Goal: Check status: Check status

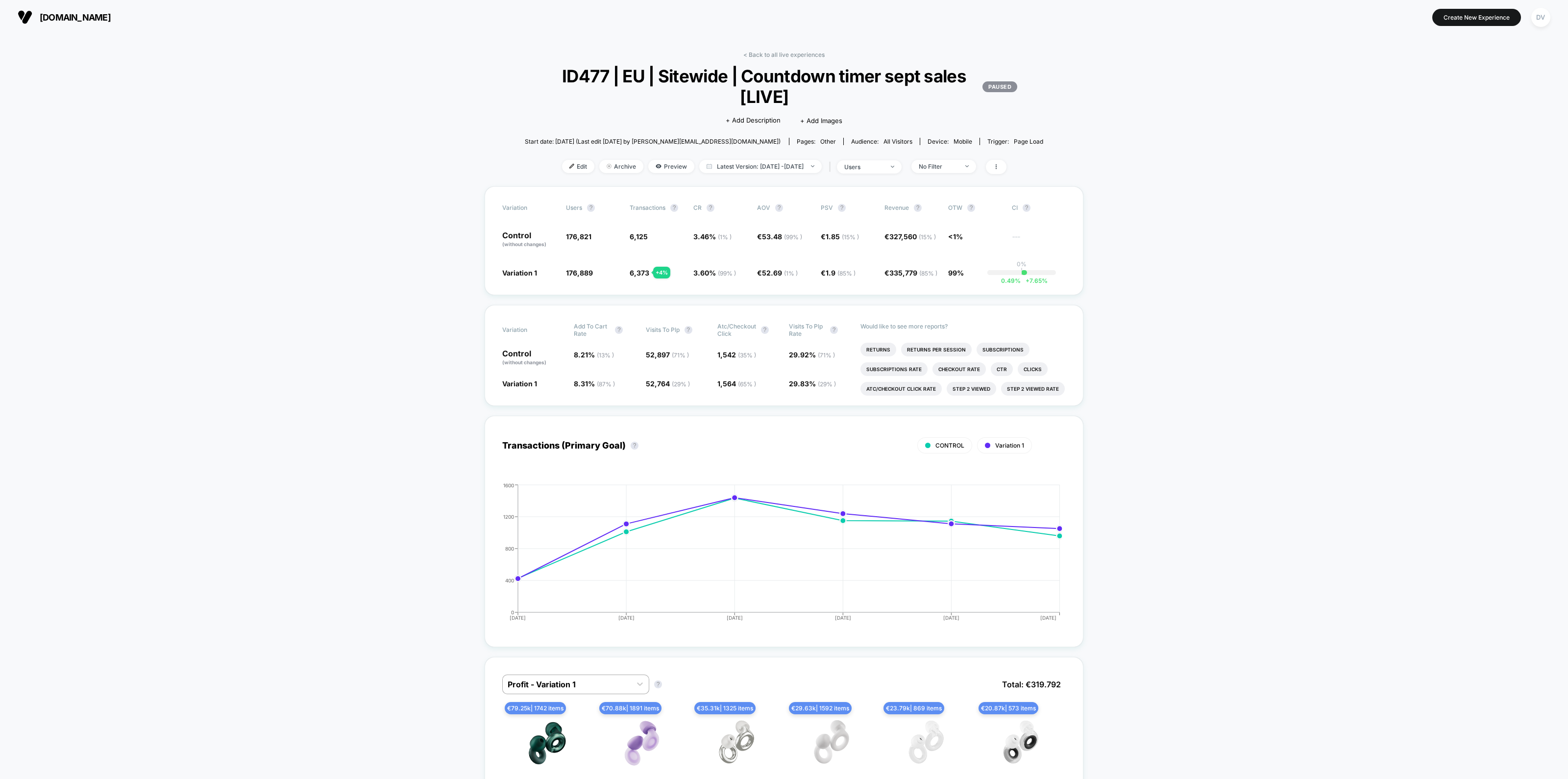
click at [773, 55] on link "< Back to all live experiences" at bounding box center [783, 55] width 81 height 8
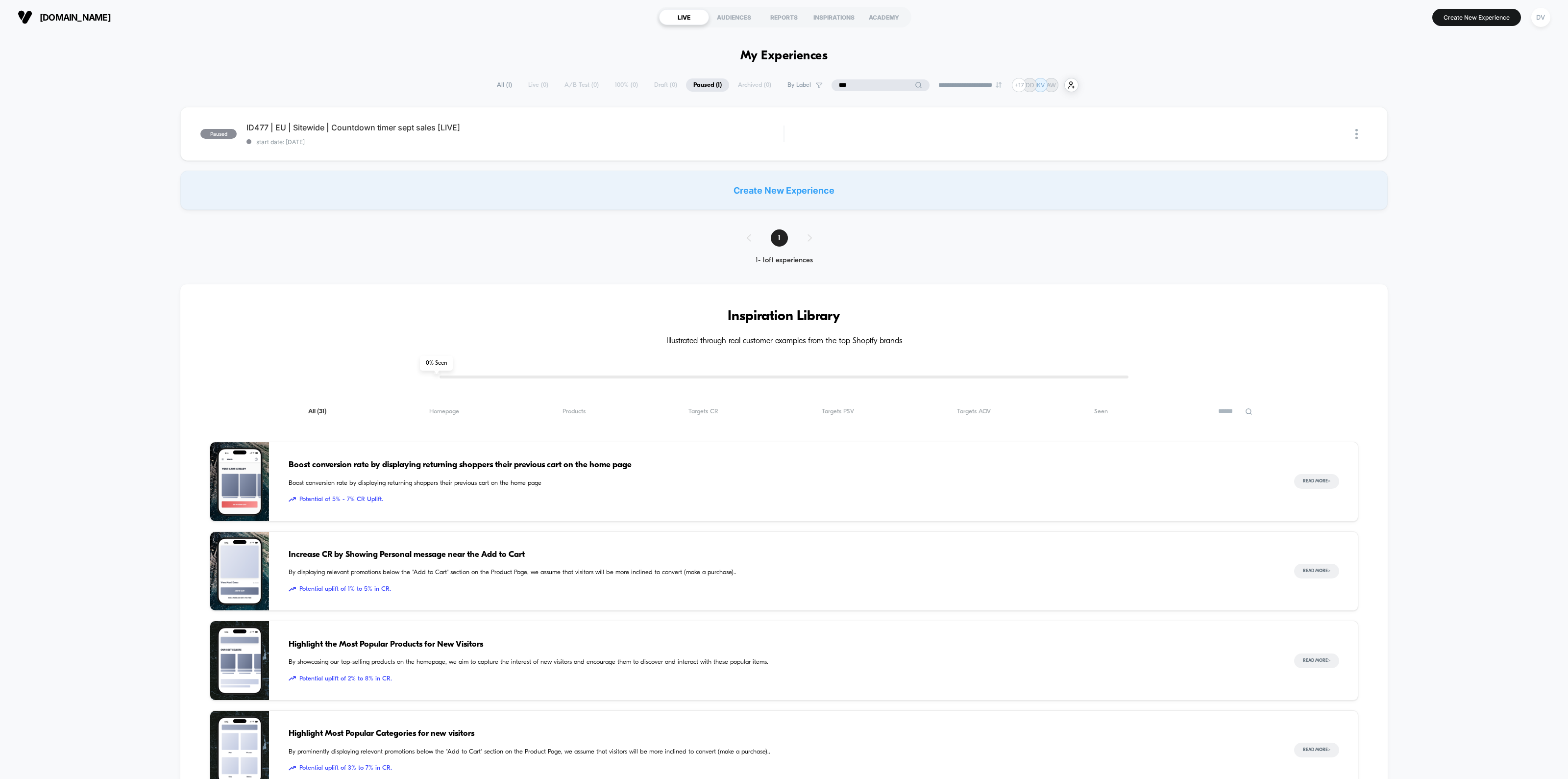
drag, startPoint x: 875, startPoint y: 84, endPoint x: 702, endPoint y: 101, distance: 173.8
click at [702, 101] on div "**********" at bounding box center [784, 575] width 1568 height 995
type input "***"
click at [382, 126] on span "ID454 | EU | Cart, Sitewide | Mini Cart Threshold Incentive [LIVE] Click to edi…" at bounding box center [515, 127] width 537 height 10
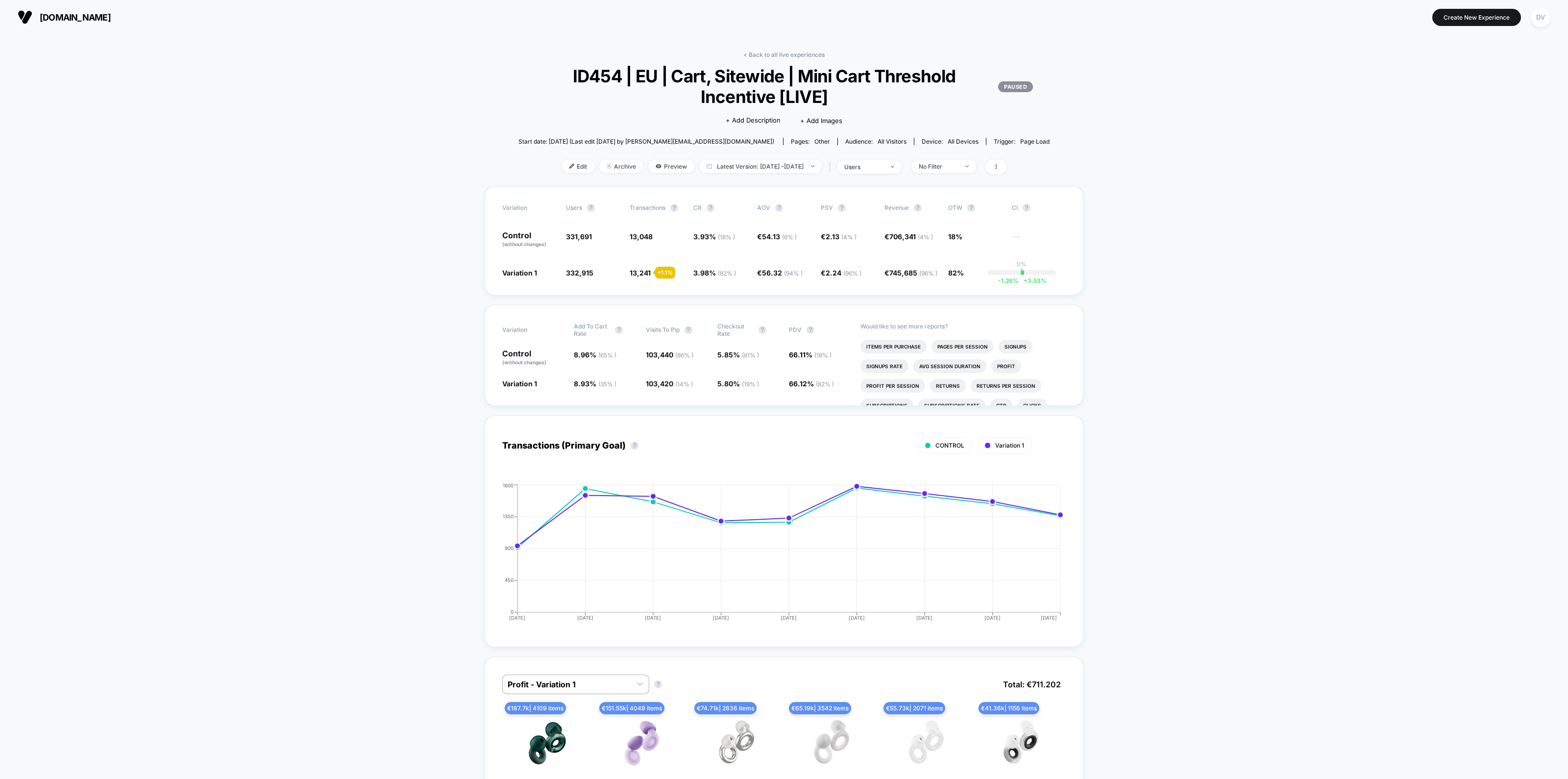
click at [816, 166] on span "Latest Version: [DATE] - [DATE]" at bounding box center [761, 166] width 123 height 13
select select "*"
select select "****"
click at [701, 288] on button "Custom Range" at bounding box center [703, 290] width 51 height 9
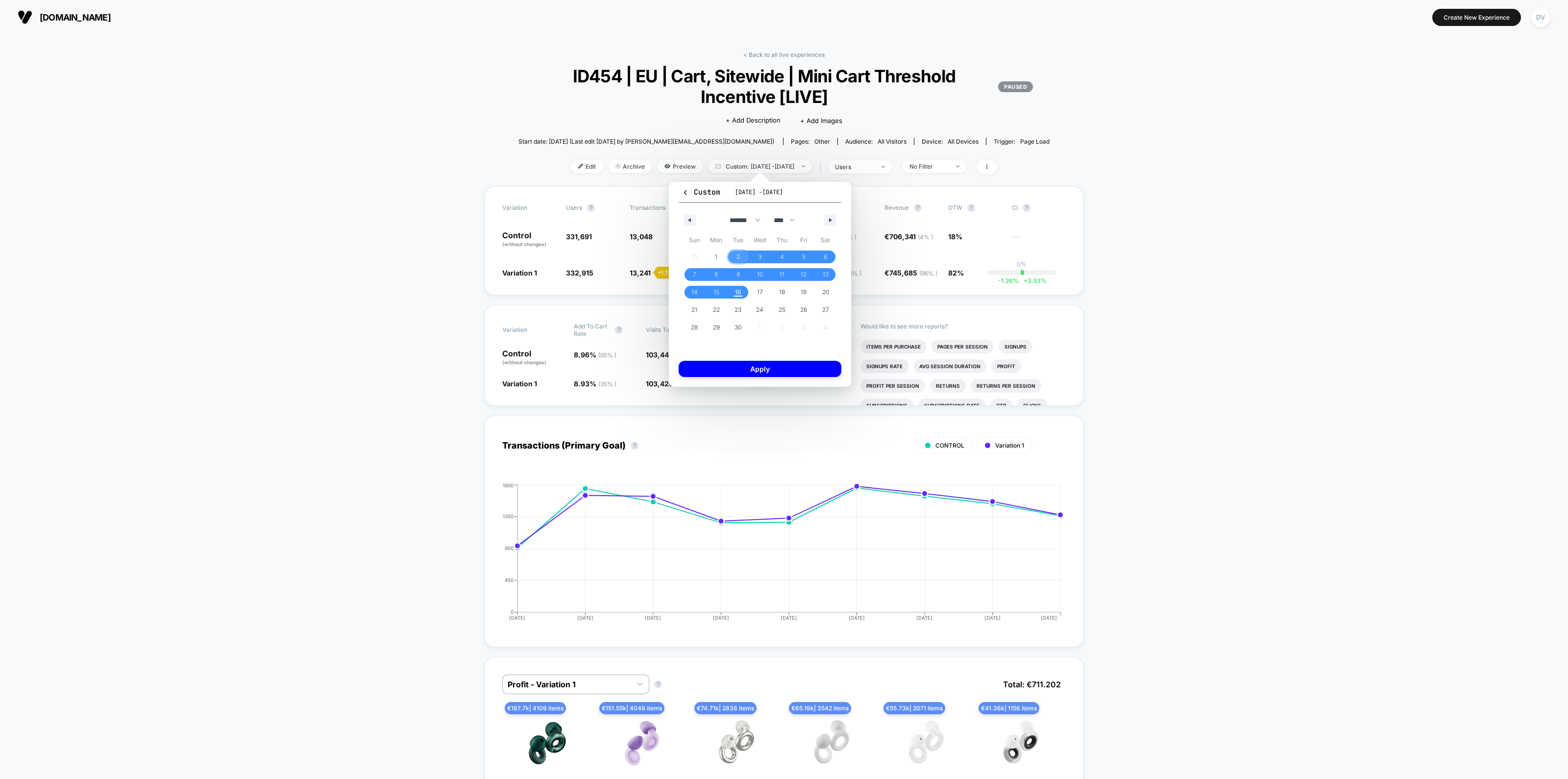
click at [741, 254] on span "2" at bounding box center [738, 257] width 22 height 13
click at [758, 270] on span "10" at bounding box center [760, 274] width 6 height 17
click at [751, 361] on button "Apply" at bounding box center [760, 368] width 163 height 16
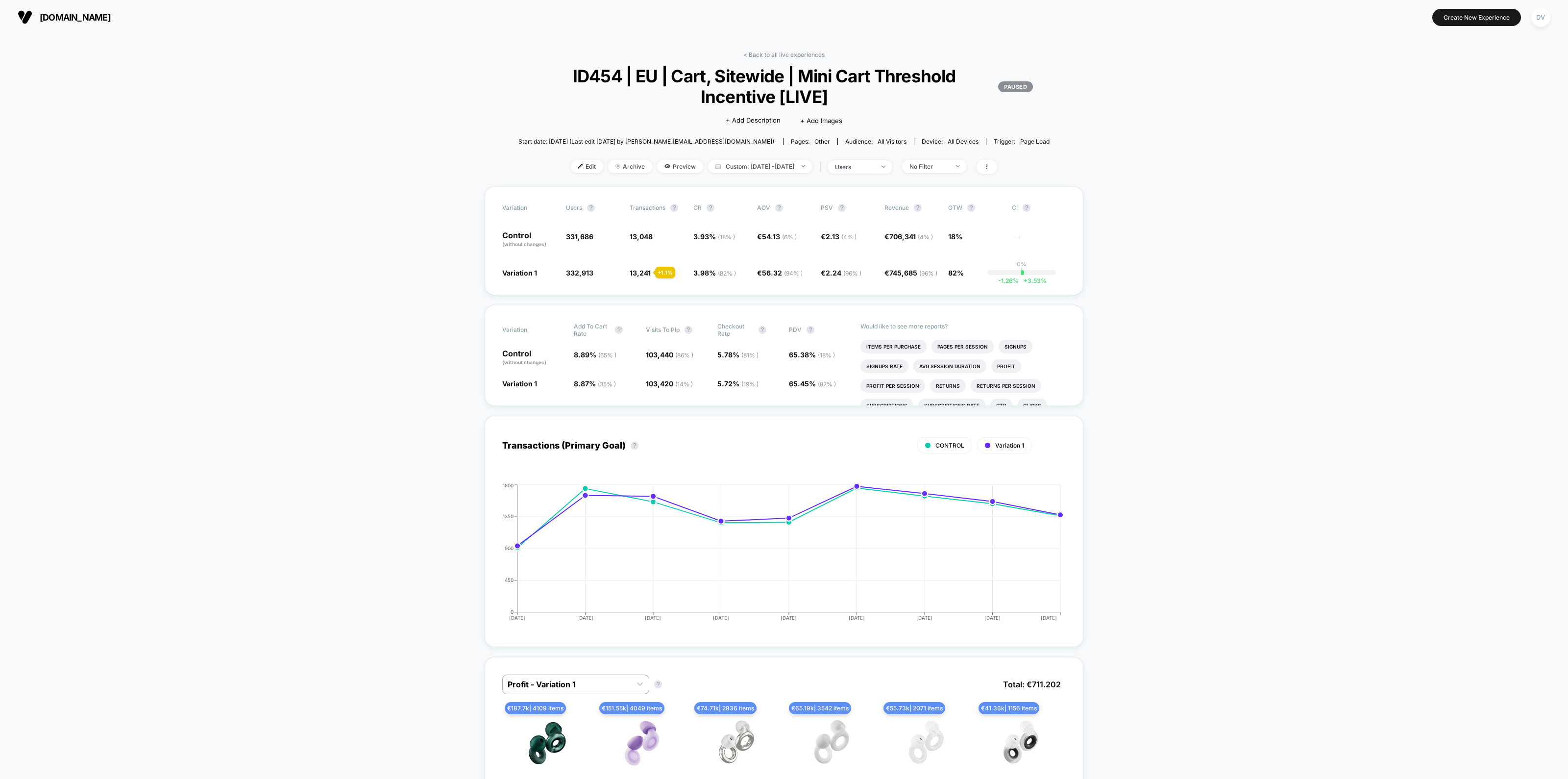
click at [873, 172] on span "users" at bounding box center [859, 167] width 64 height 13
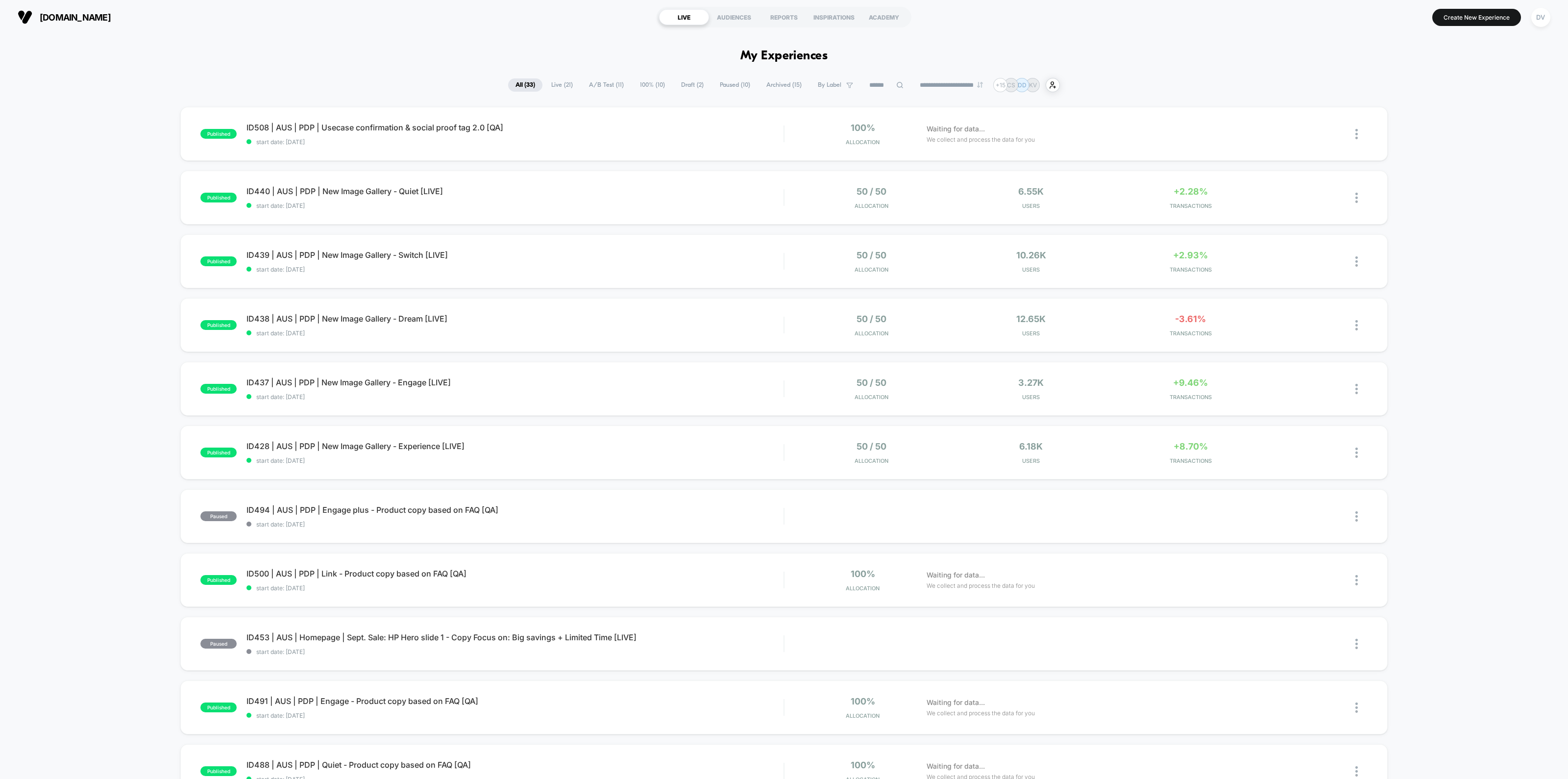
click at [877, 79] on input at bounding box center [886, 86] width 49 height 12
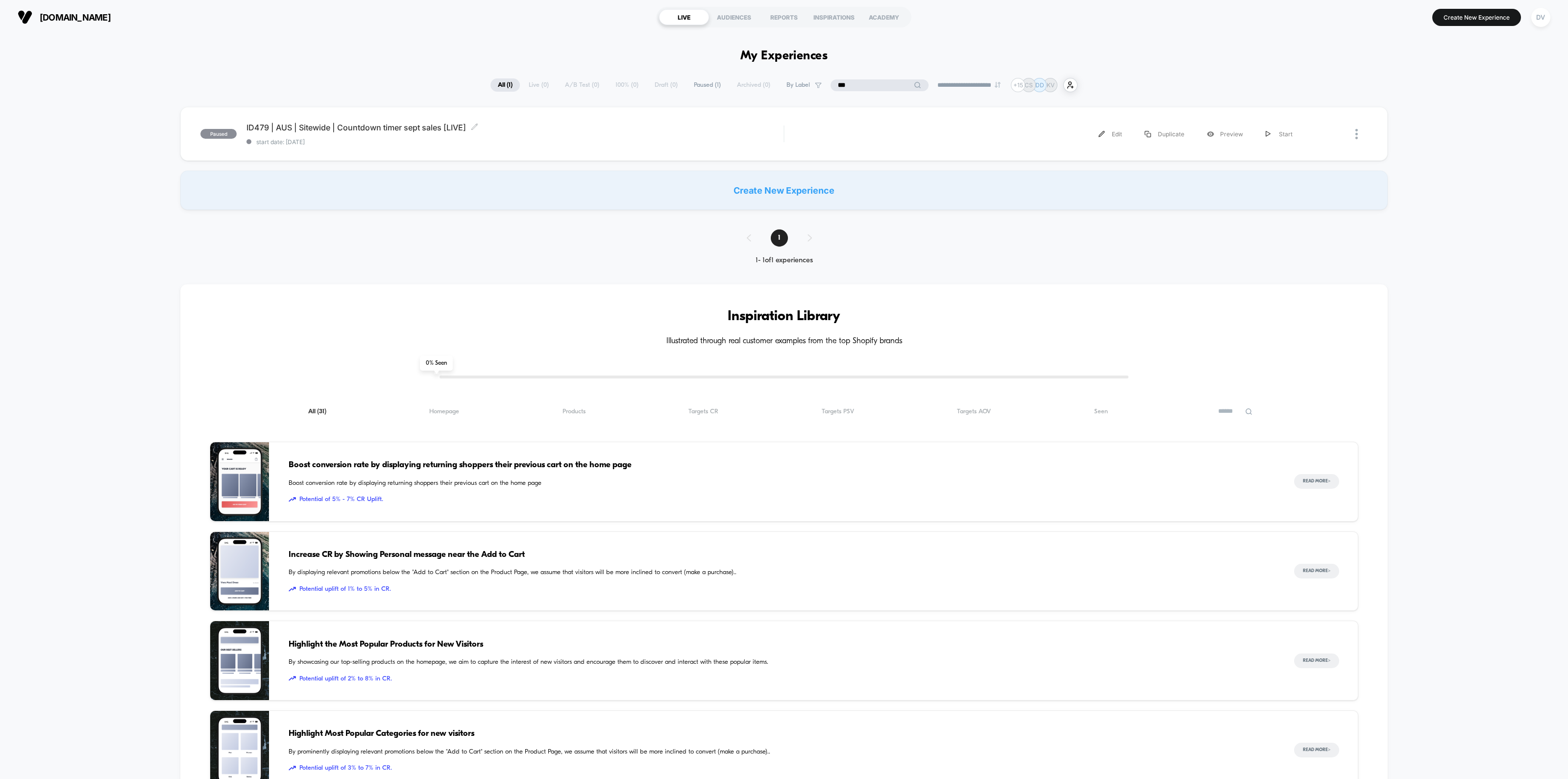
type input "***"
click at [390, 132] on span "ID479 | AUS | Sitewide | Countdown timer sept sales [LIVE] Click to edit experi…" at bounding box center [515, 127] width 537 height 10
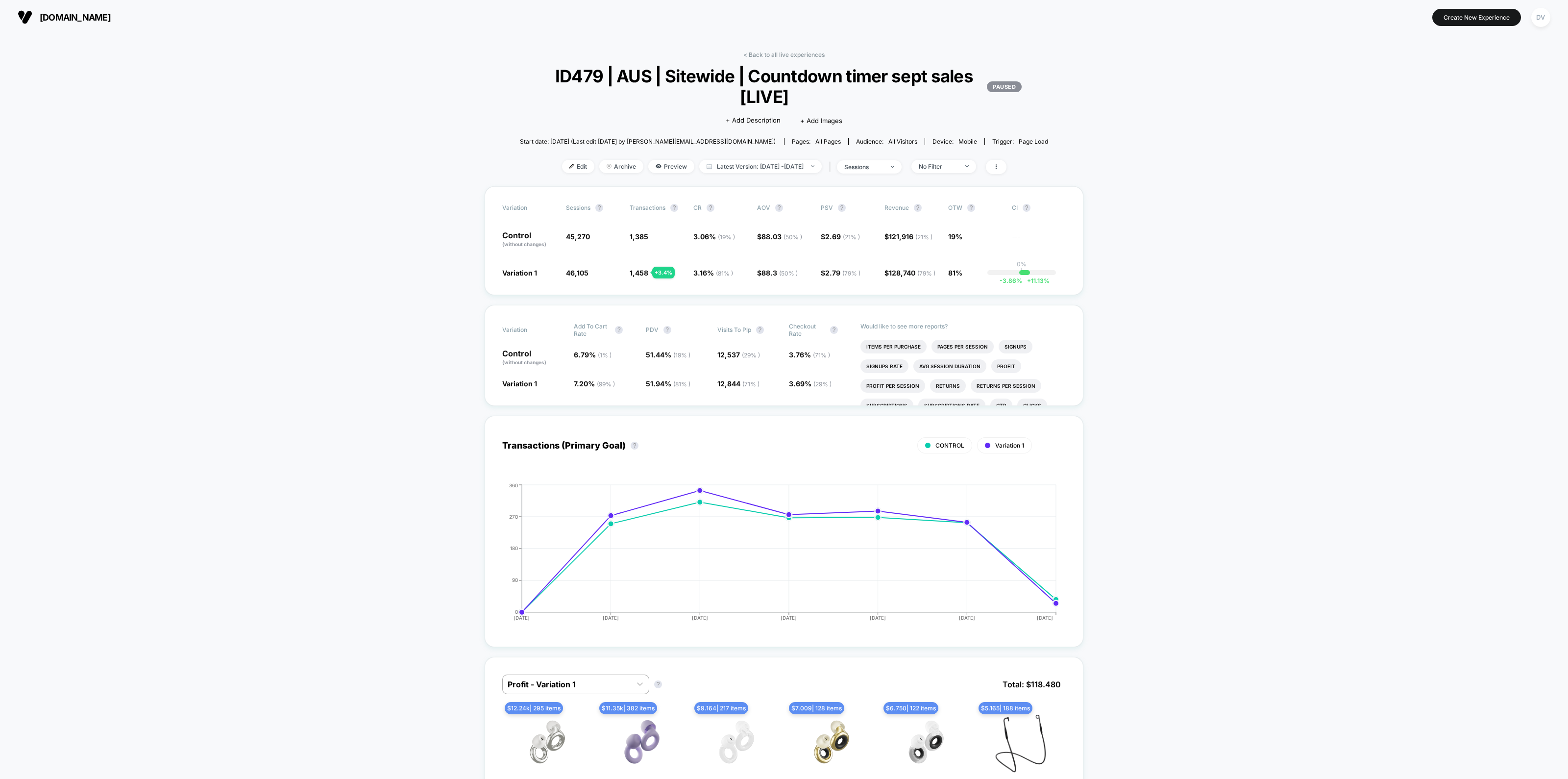
click at [810, 164] on span "Latest Version: Sep 5, 2025 - Sep 16, 2025" at bounding box center [761, 166] width 123 height 13
select select "*"
select select "****"
click at [689, 294] on button "Custom Range" at bounding box center [703, 290] width 51 height 9
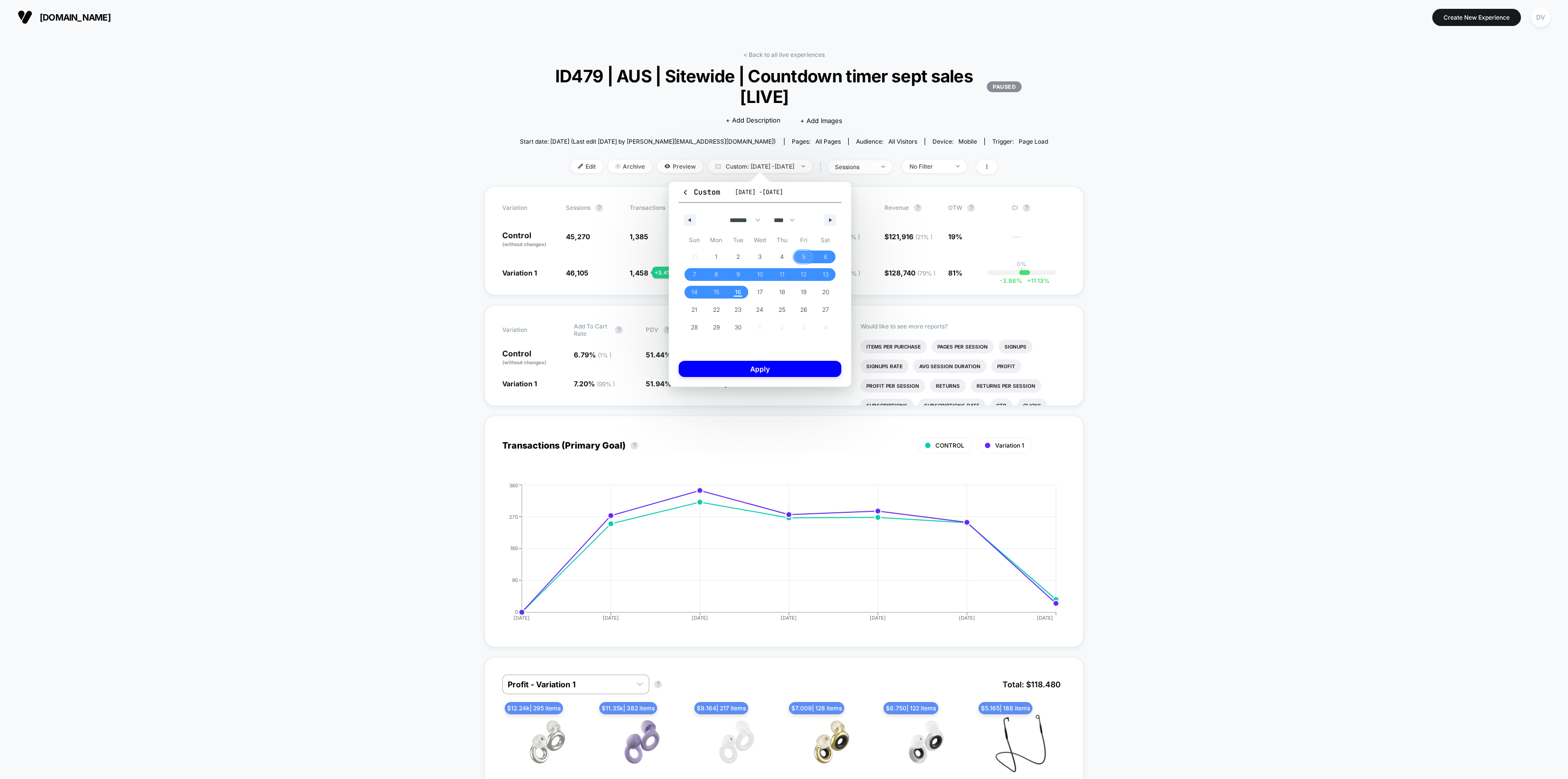
click at [804, 258] on span "5" at bounding box center [804, 257] width 4 height 17
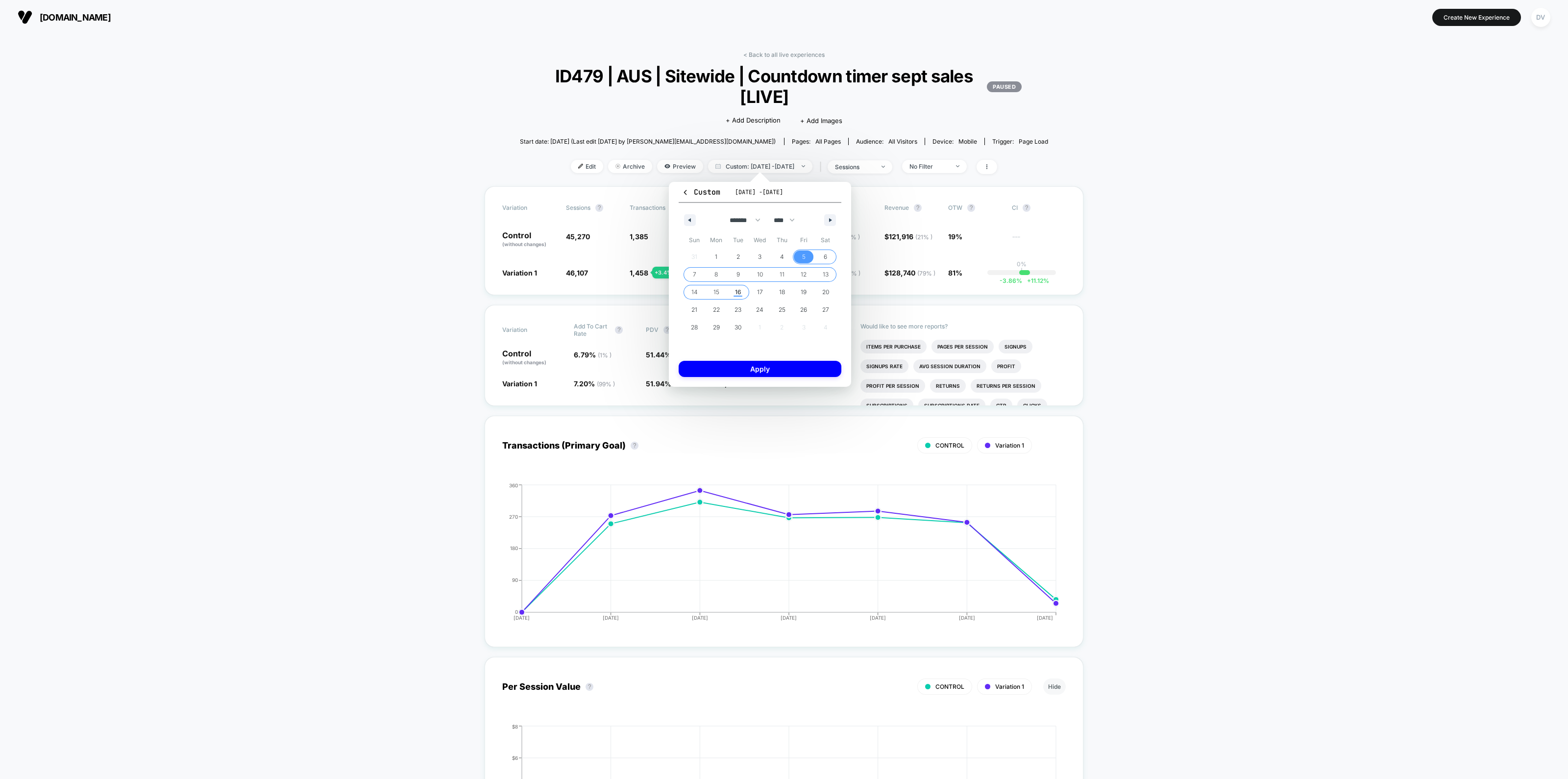
click at [742, 291] on span "16" at bounding box center [738, 291] width 22 height 13
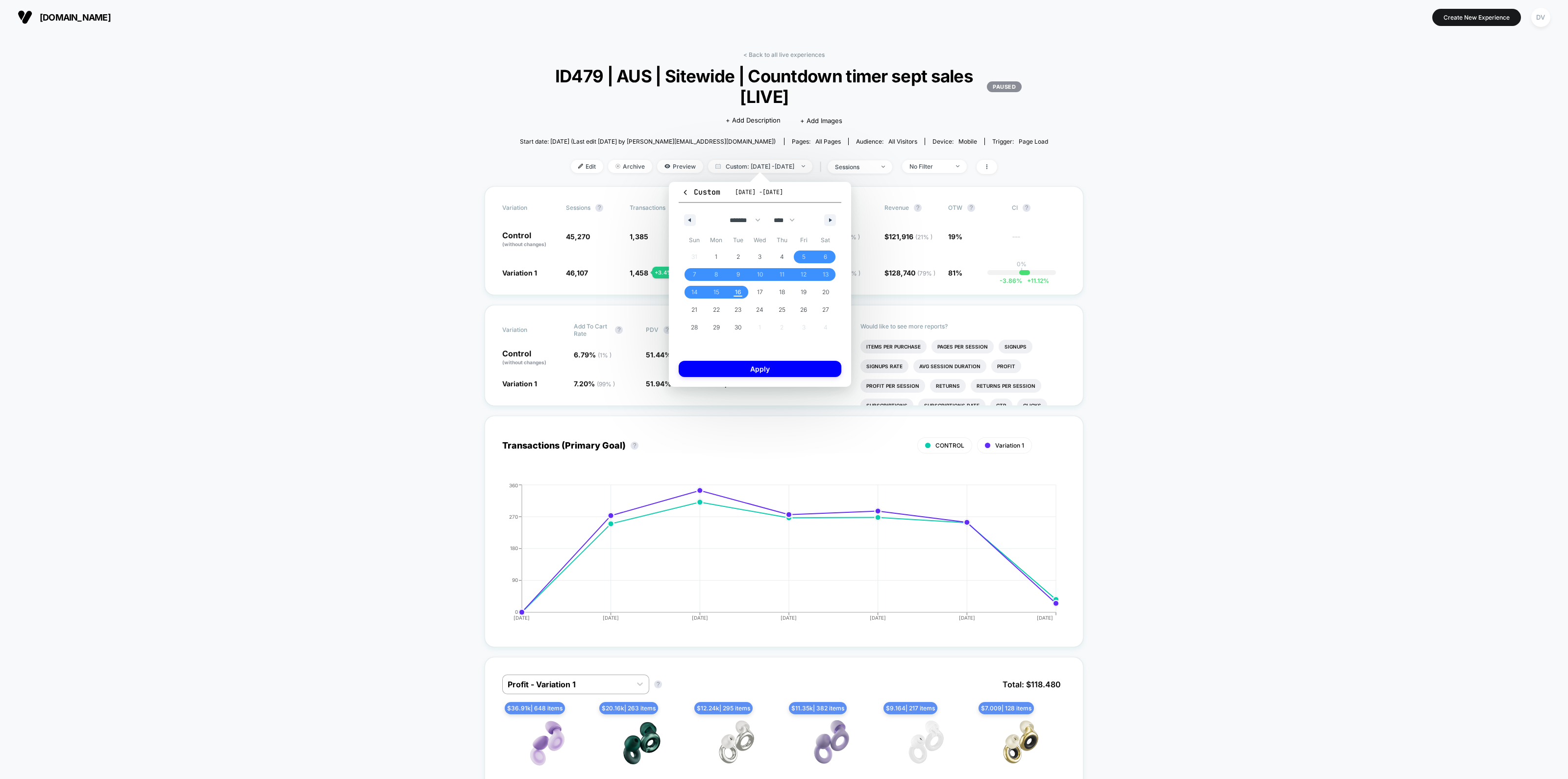
click at [758, 358] on div "Custom Sep 5, 2025 - Sep 16, 2025 ******* ******** ***** ***** *** **** **** **…" at bounding box center [760, 284] width 182 height 205
click at [757, 366] on button "Apply" at bounding box center [760, 368] width 163 height 16
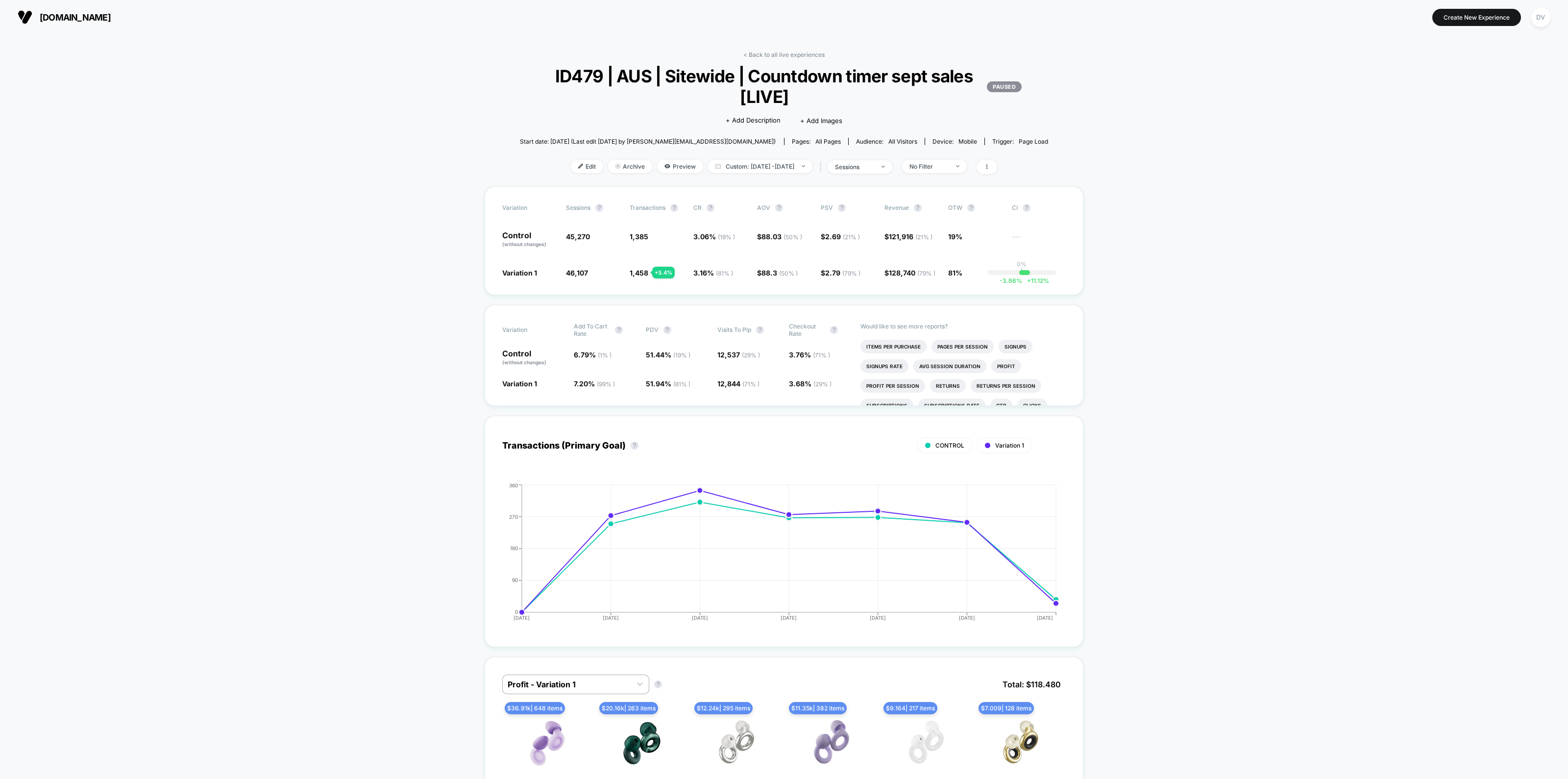
click at [854, 164] on div "sessions" at bounding box center [854, 167] width 39 height 8
click at [832, 240] on span "Users" at bounding box center [836, 242] width 18 height 8
click at [834, 270] on button "Save" at bounding box center [869, 270] width 116 height 16
click at [796, 163] on span "Custom: Sep 5, 2025 - Sep 16, 2025" at bounding box center [760, 166] width 104 height 13
click at [714, 290] on button "Custom Range" at bounding box center [709, 290] width 64 height 9
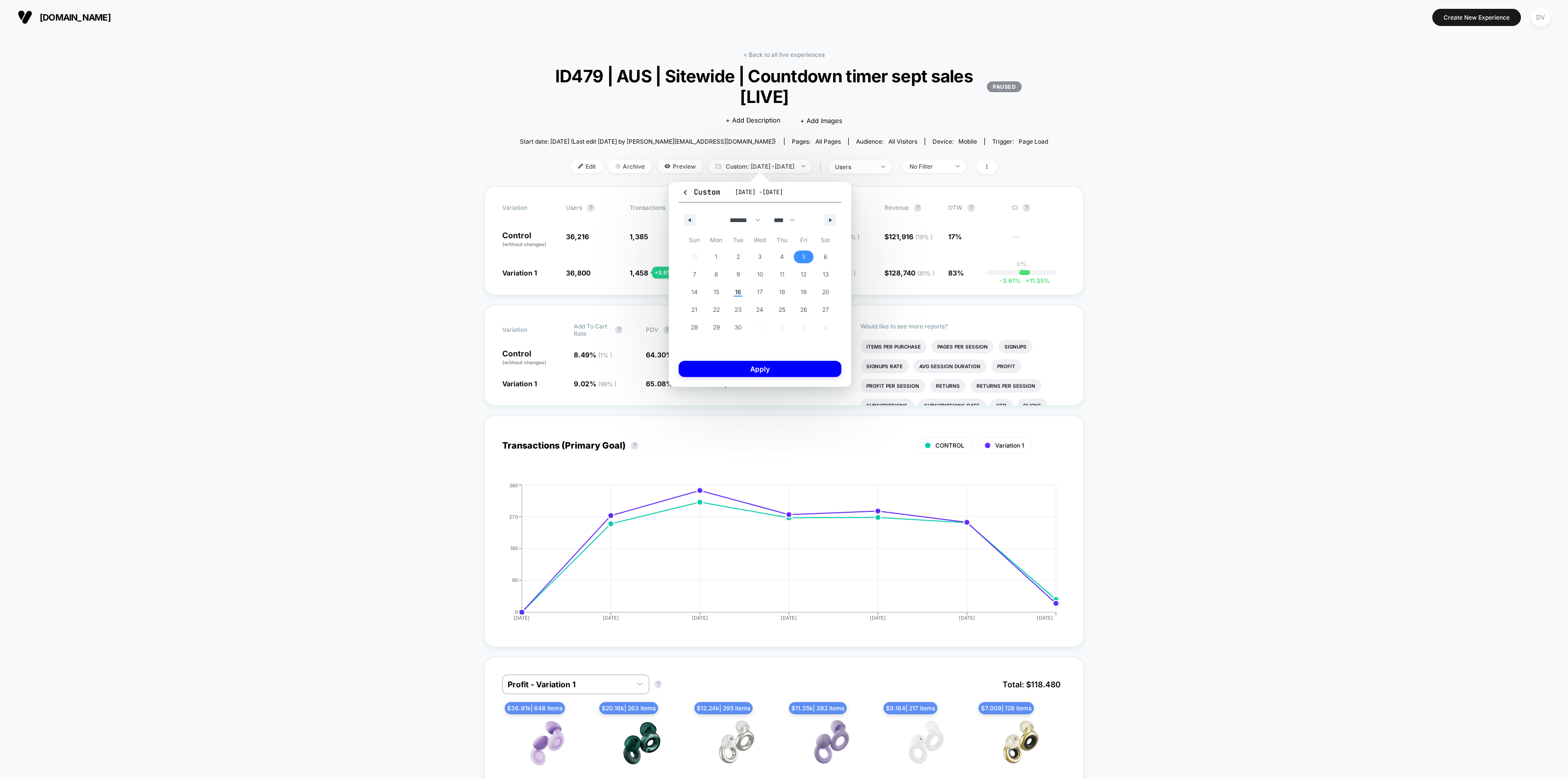
click at [802, 252] on span "5" at bounding box center [804, 257] width 4 height 17
click at [767, 270] on span "10" at bounding box center [760, 274] width 22 height 13
click at [769, 366] on button "Apply" at bounding box center [760, 368] width 163 height 16
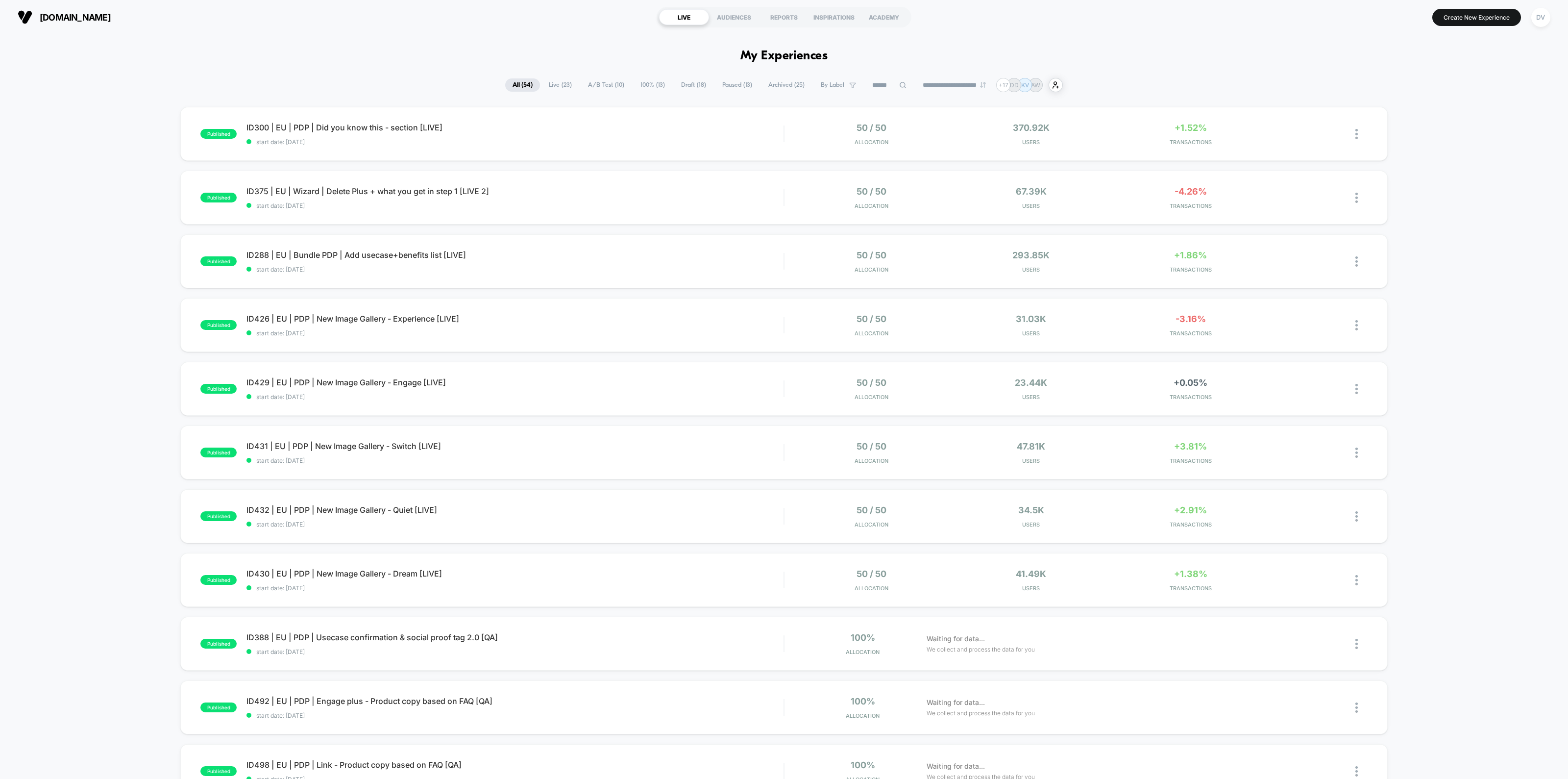
click at [729, 12] on div "AUDIENCES" at bounding box center [734, 17] width 50 height 16
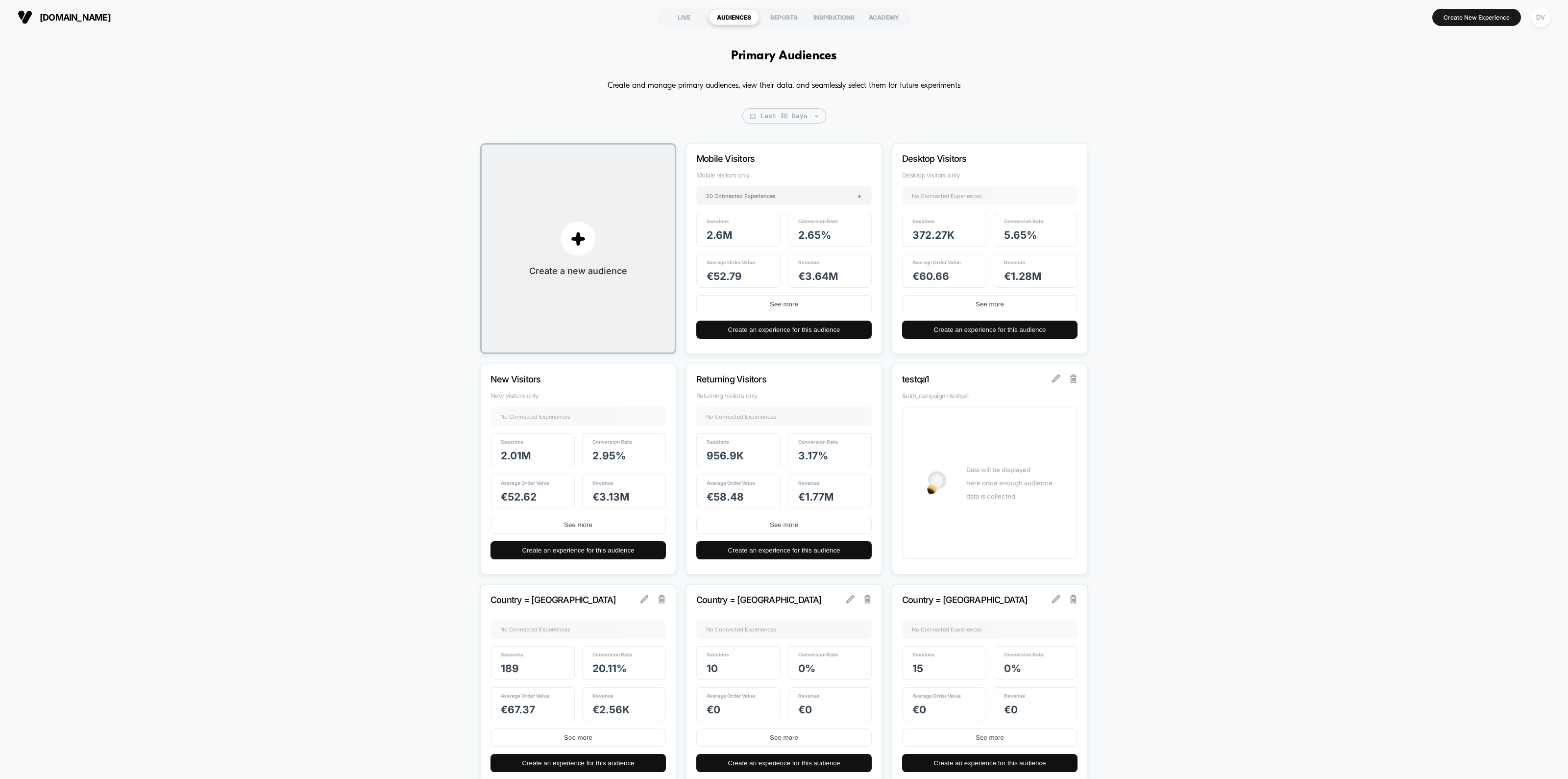
click at [778, 15] on div "REPORTS" at bounding box center [784, 17] width 50 height 16
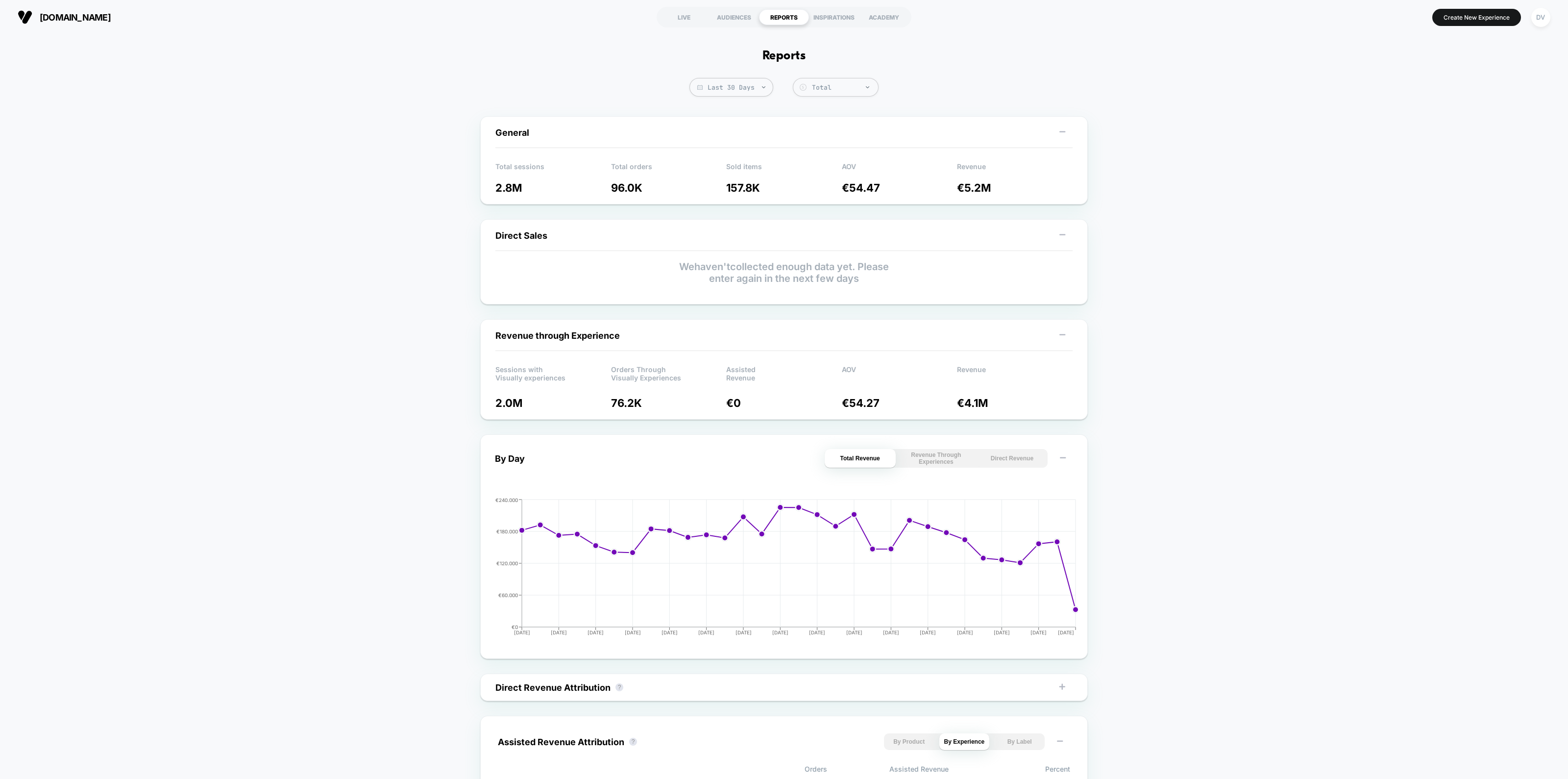
click at [740, 23] on div "AUDIENCES" at bounding box center [734, 17] width 50 height 16
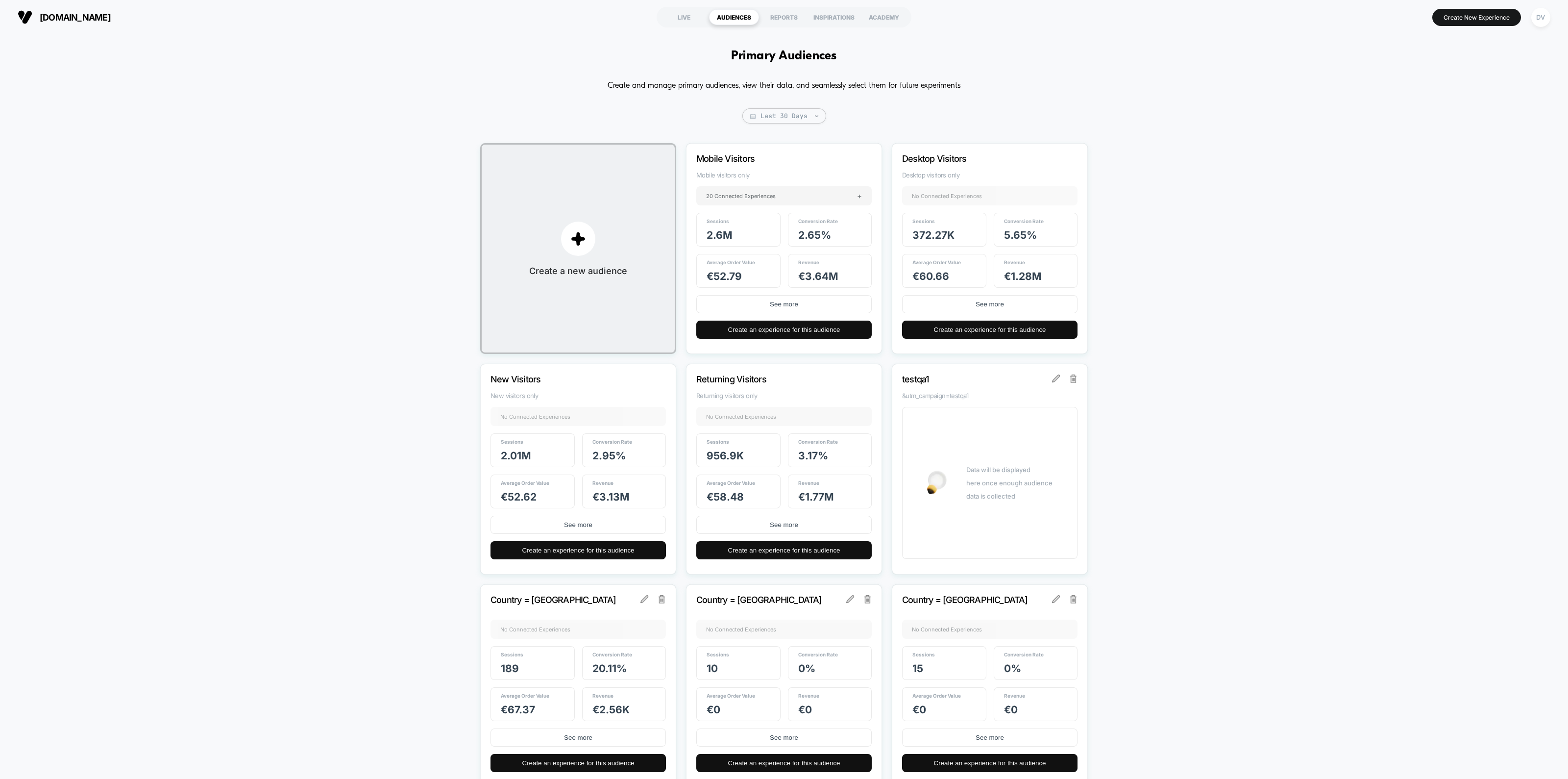
click at [1392, 189] on div "Primary Audiences Create and manage primary audiences, view their data, and sea…" at bounding box center [784, 531] width 1568 height 996
click at [1548, 17] on button "DV" at bounding box center [1540, 17] width 25 height 20
click at [1458, 83] on span "Connected Stores" at bounding box center [1520, 84] width 194 height 8
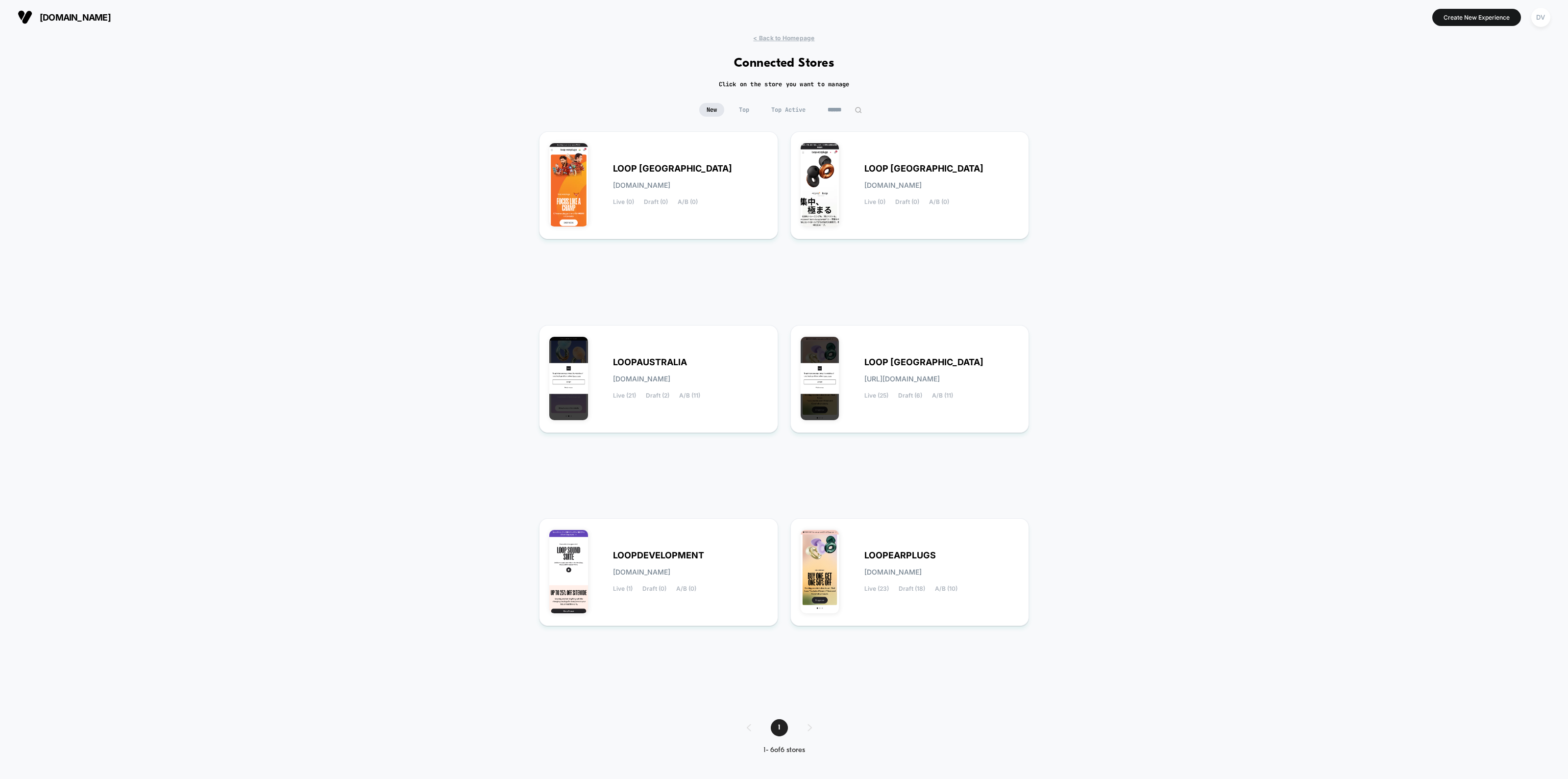
click at [694, 400] on div "LOOPAUSTRALIA loopaustralia.myshopify.com Live (21) Draft (2) A/B (11)" at bounding box center [658, 379] width 219 height 87
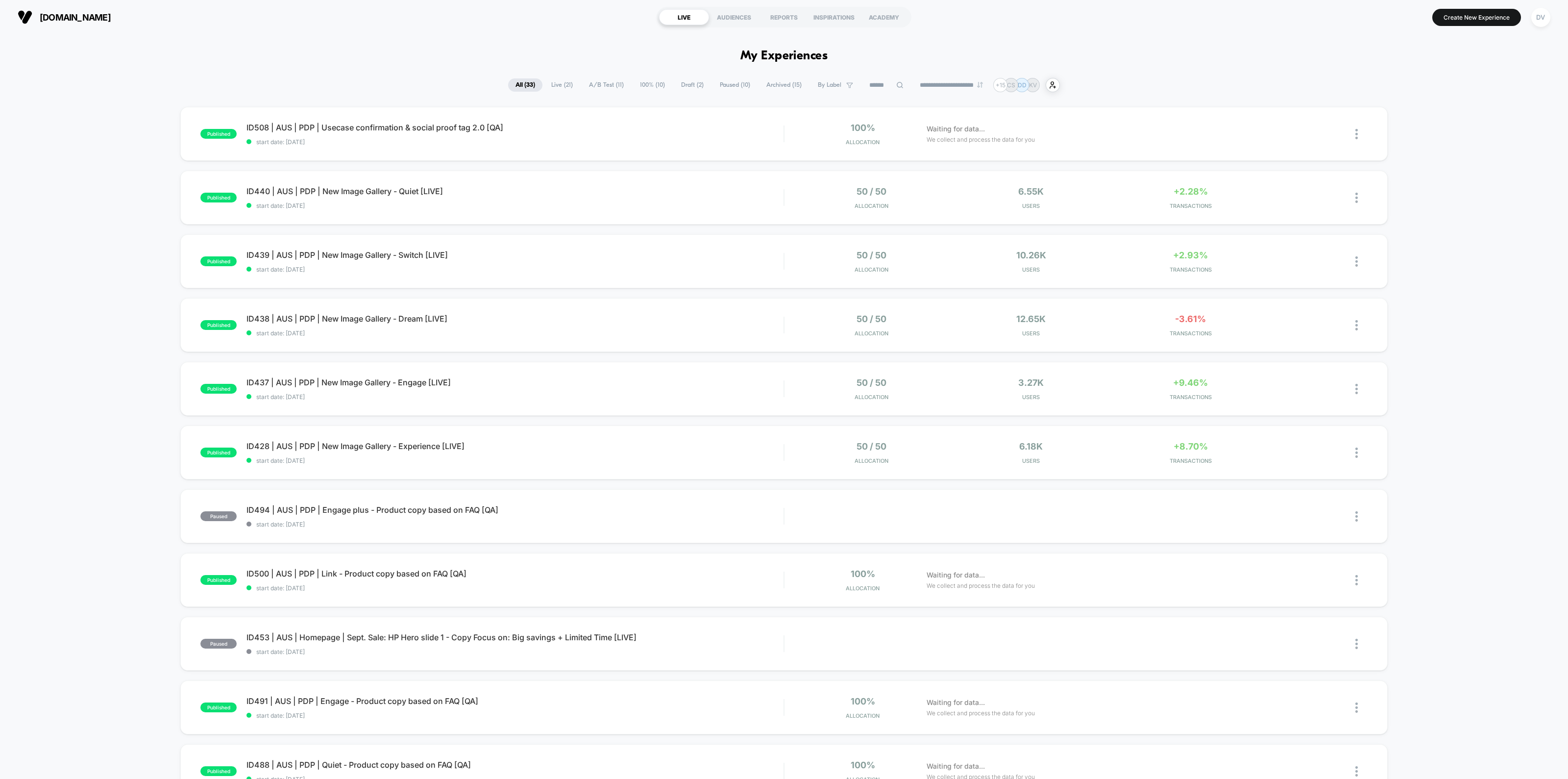
click at [887, 81] on input at bounding box center [886, 86] width 49 height 12
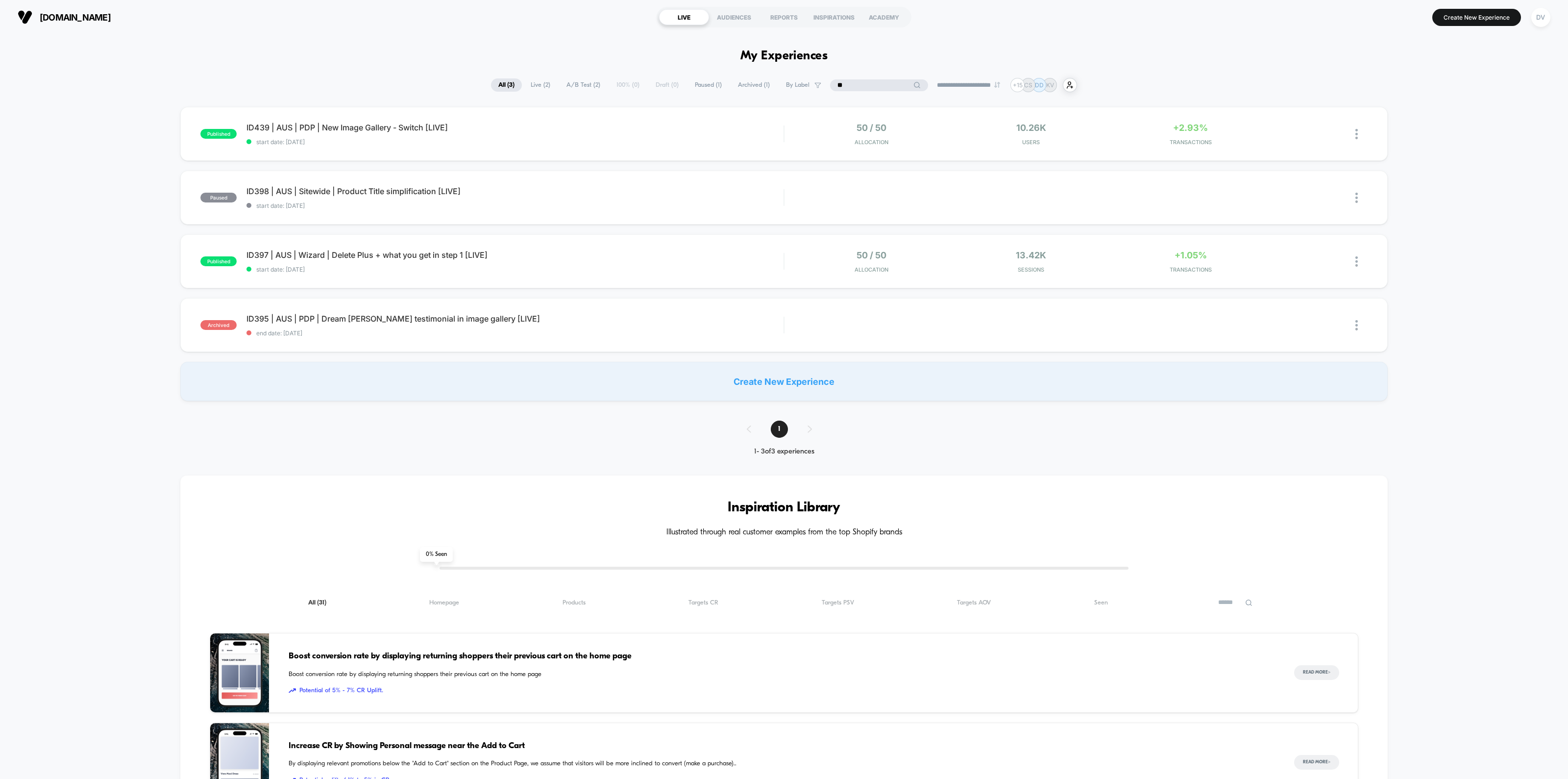
type input "*"
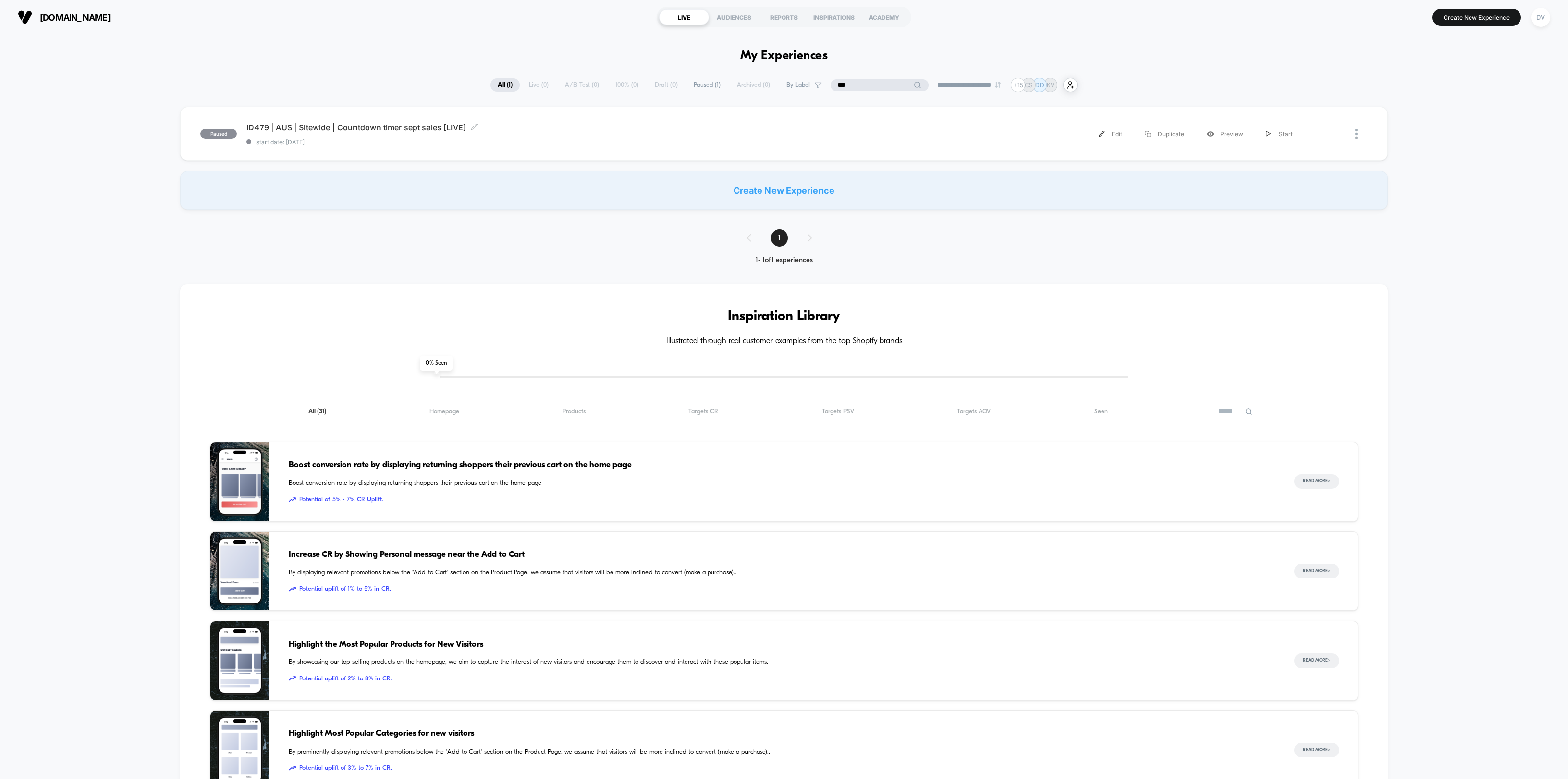
type input "***"
click at [404, 126] on span "ID479 | AUS | Sitewide | Countdown timer sept sales [LIVE] Click to edit experi…" at bounding box center [515, 127] width 537 height 10
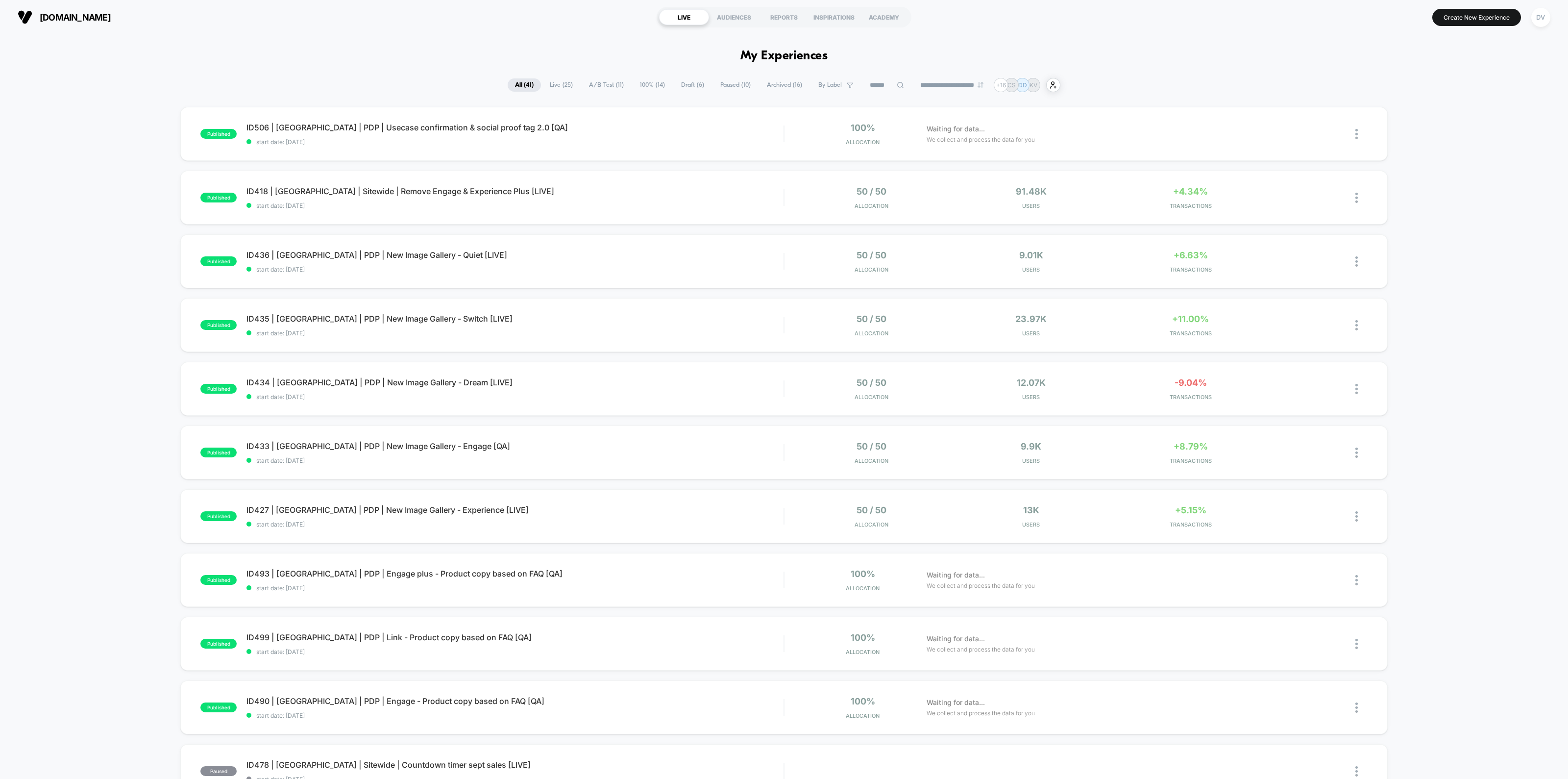
click at [897, 84] on icon at bounding box center [901, 85] width 8 height 8
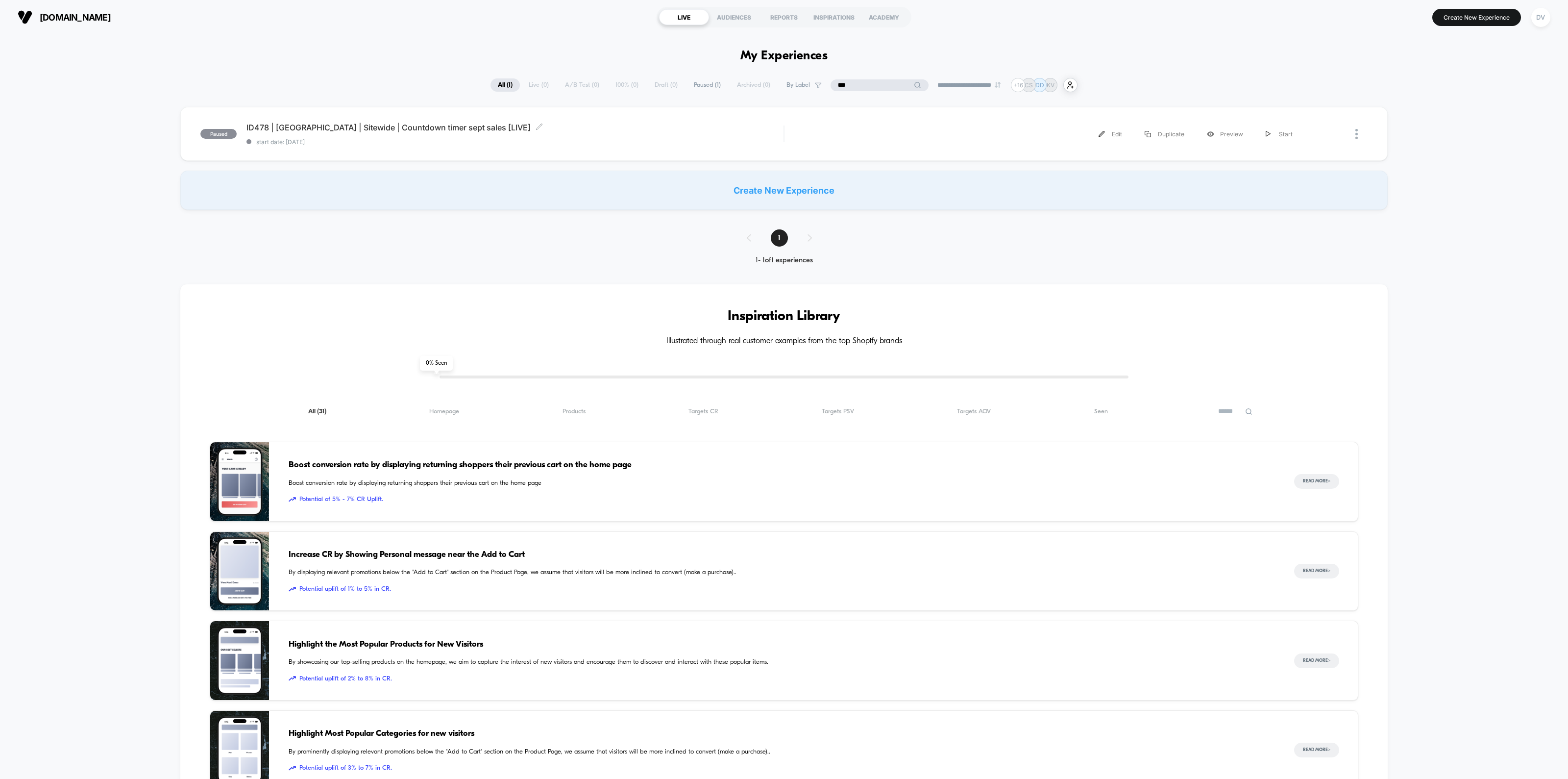
type input "***"
click at [339, 129] on span "ID478 | USA | Sitewide | Countdown timer sept sales [LIVE] Click to edit experi…" at bounding box center [515, 127] width 537 height 10
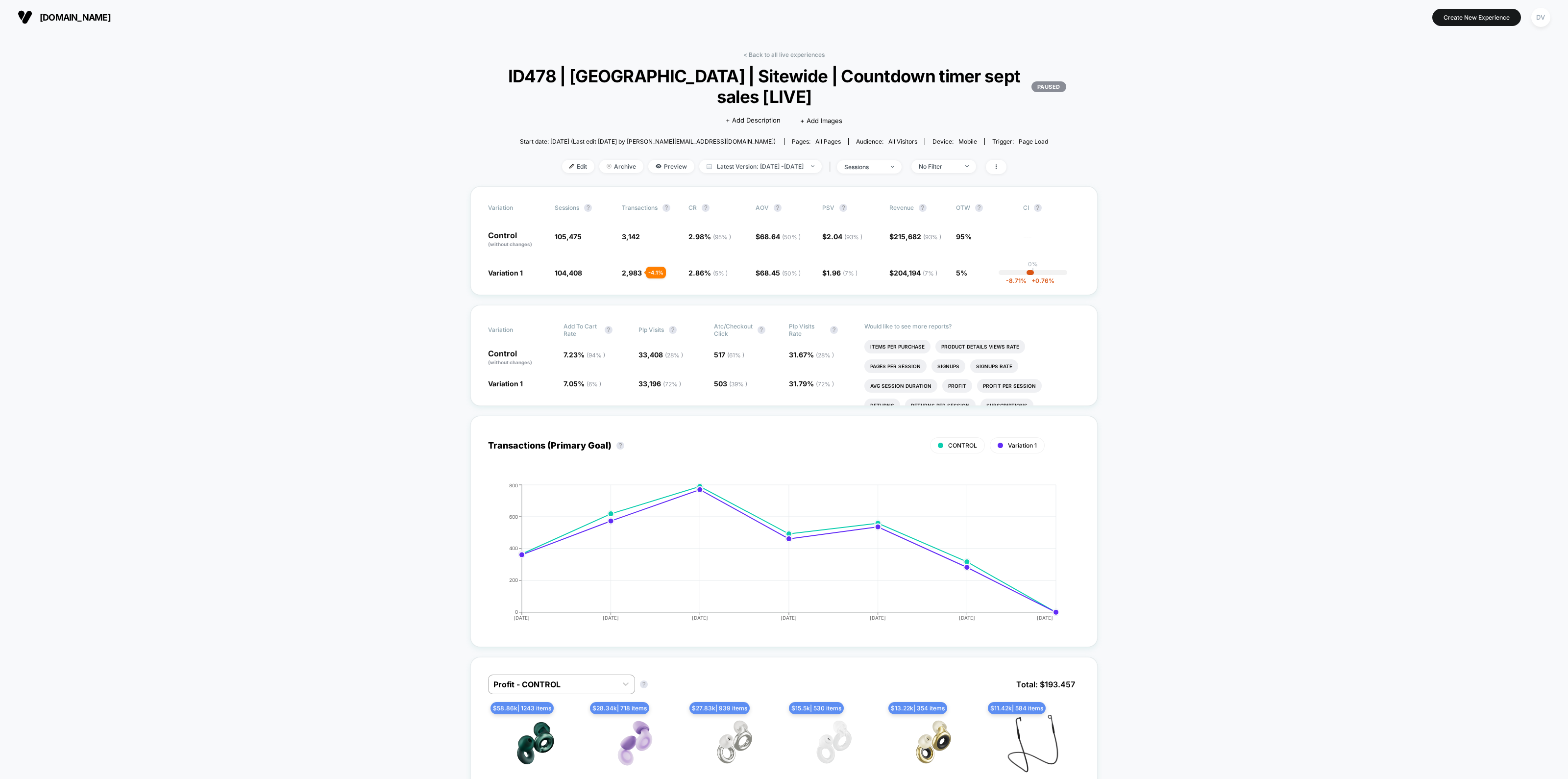
click at [796, 165] on span "Latest Version: Sep 5, 2025 - Sep 16, 2025" at bounding box center [761, 166] width 123 height 13
select select "*"
select select "****"
click at [693, 292] on button "Custom Range" at bounding box center [703, 290] width 51 height 9
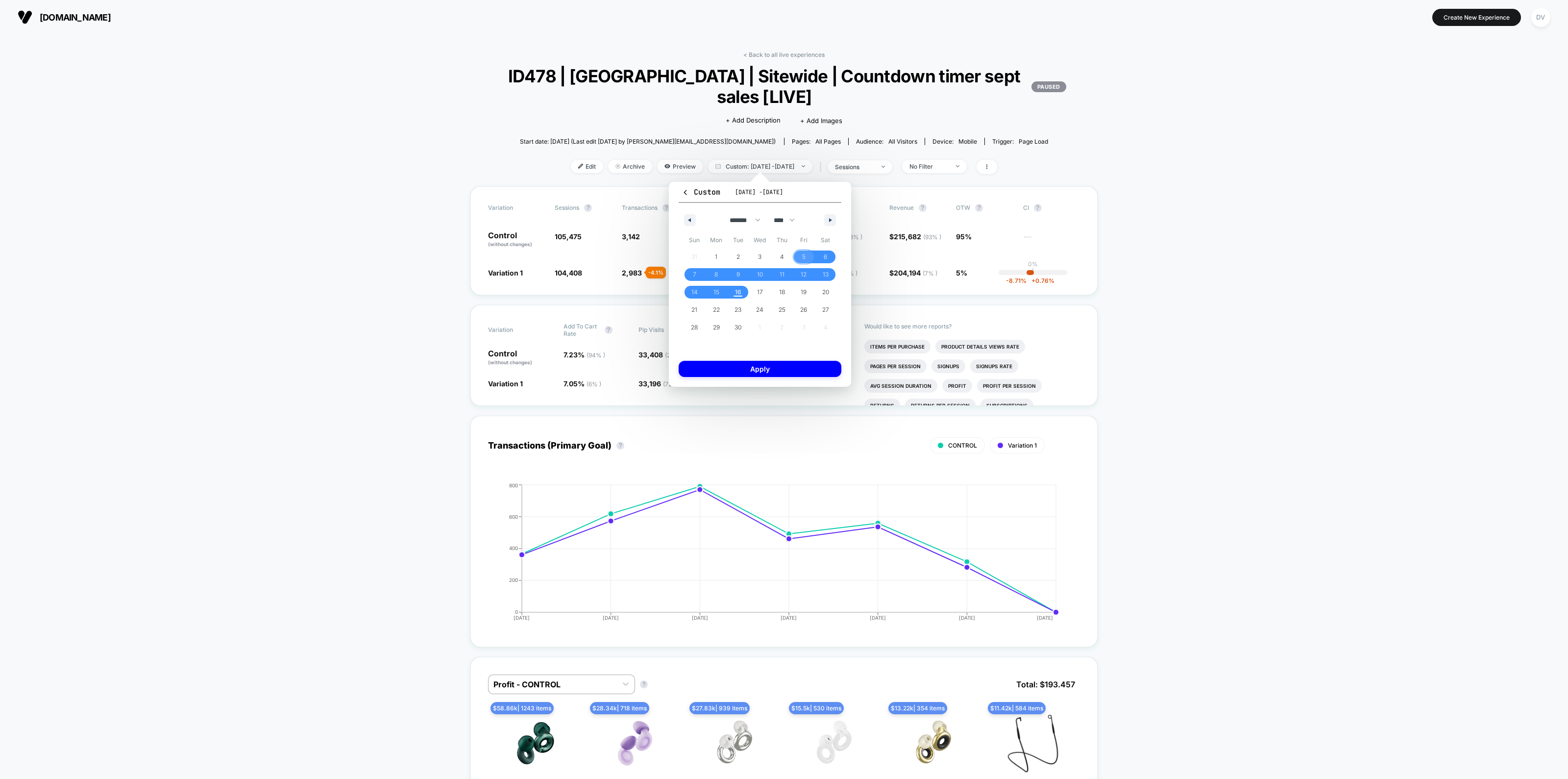
click at [800, 258] on span "5" at bounding box center [803, 257] width 22 height 13
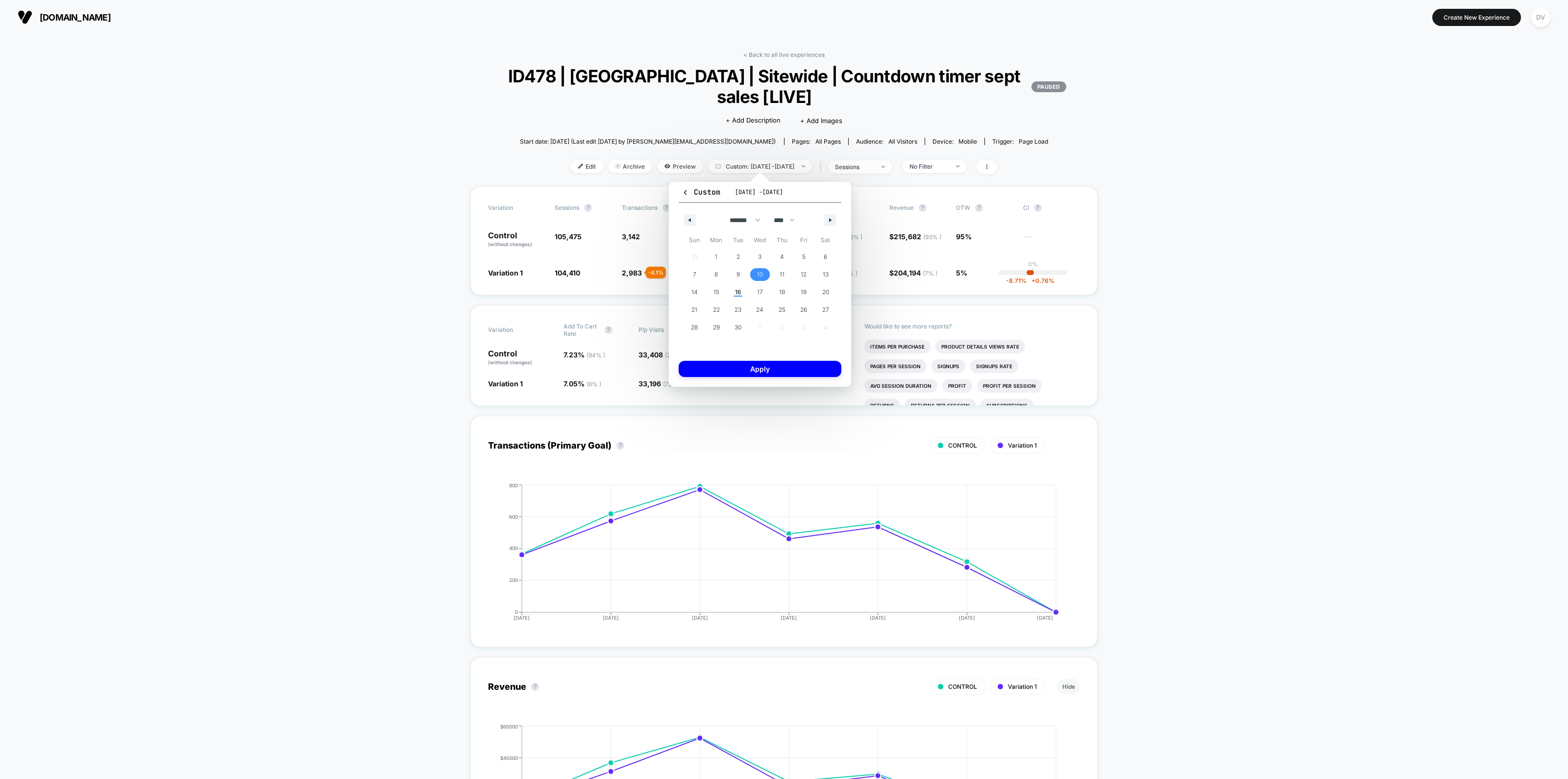
click at [764, 270] on span "10" at bounding box center [760, 274] width 22 height 13
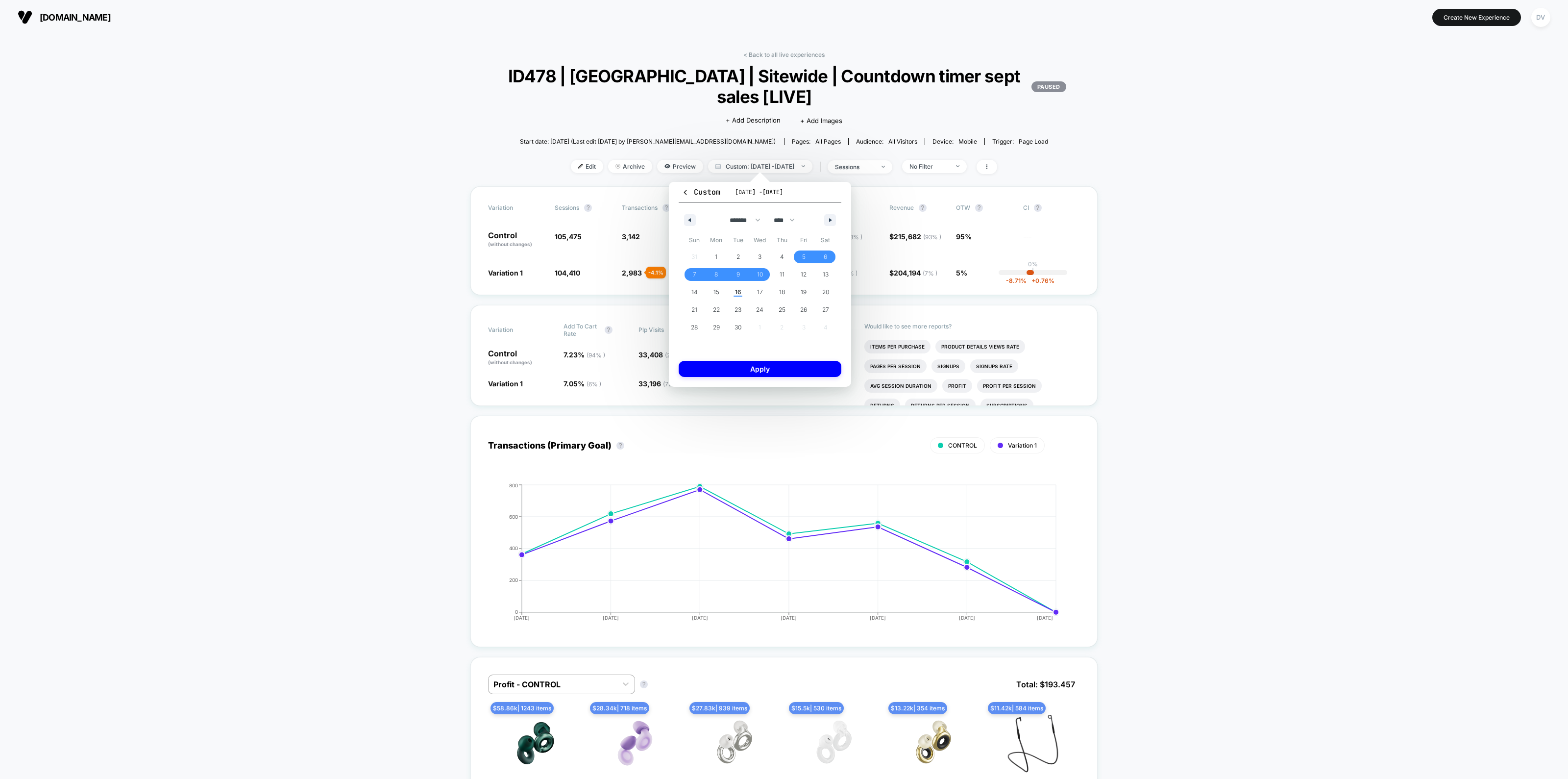
click at [765, 364] on button "Apply" at bounding box center [760, 368] width 163 height 16
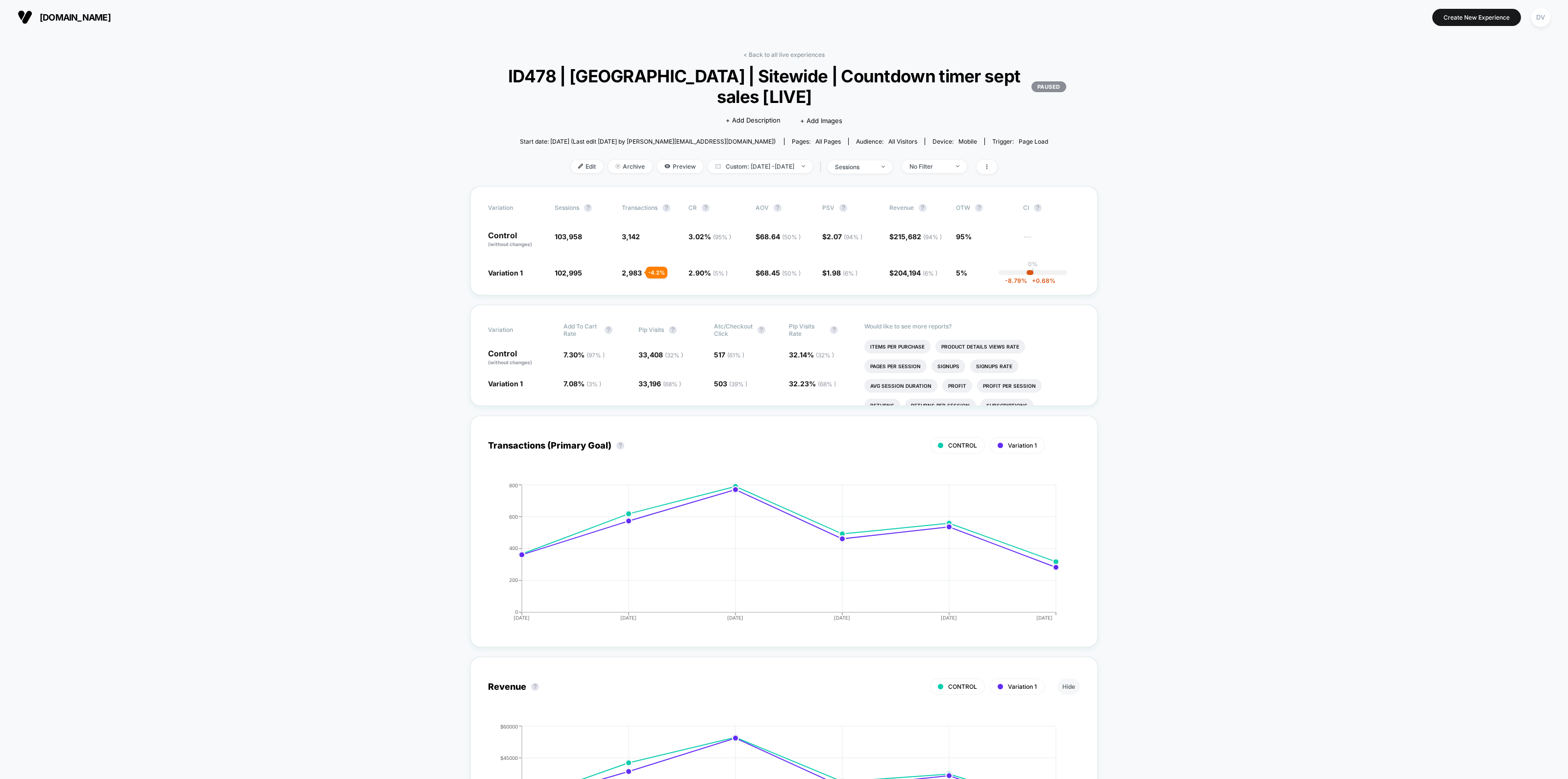
click at [874, 166] on div "sessions" at bounding box center [854, 167] width 39 height 8
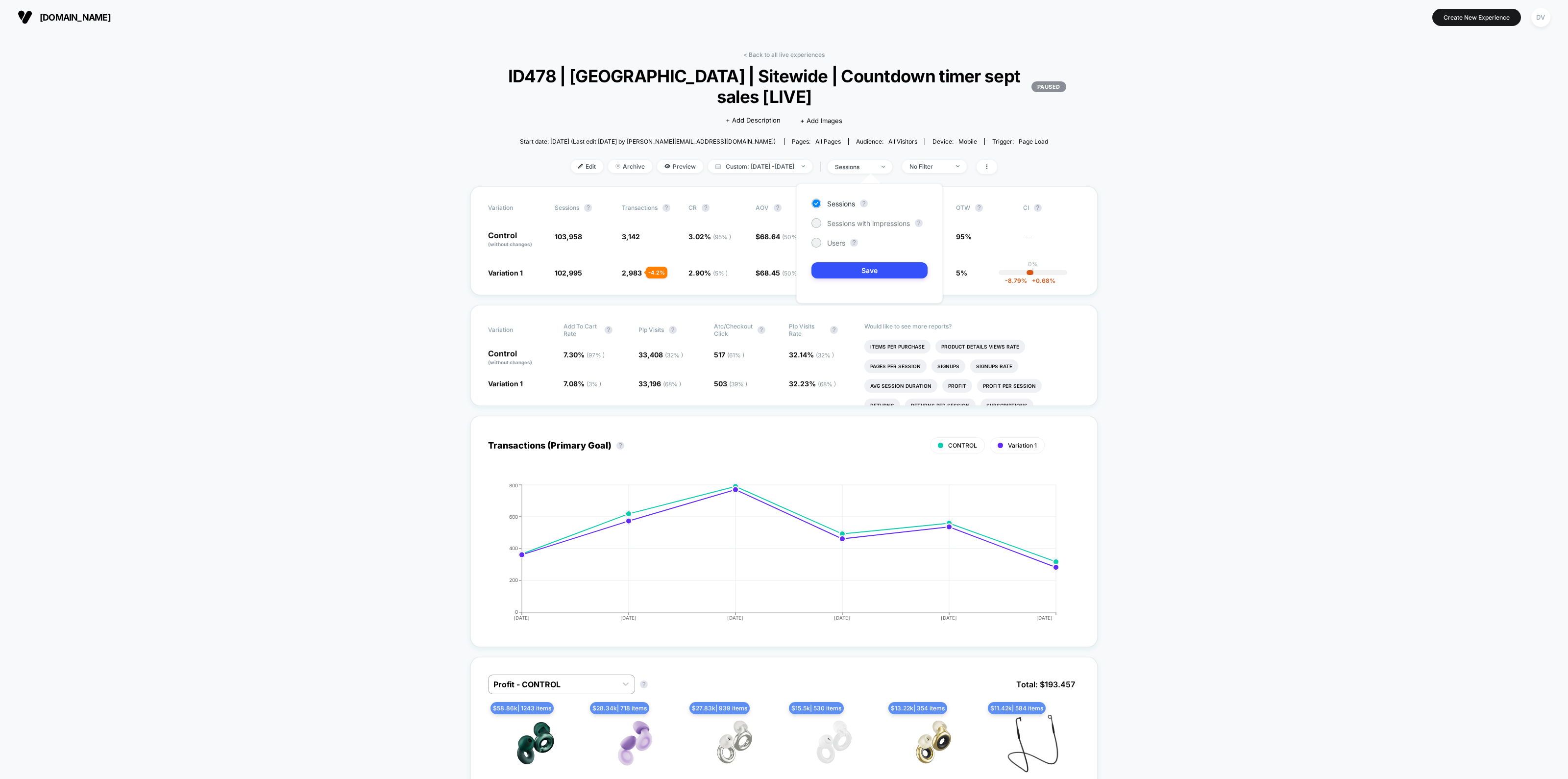
click at [832, 245] on span "Users" at bounding box center [836, 242] width 18 height 8
click at [857, 269] on button "Save" at bounding box center [869, 270] width 116 height 16
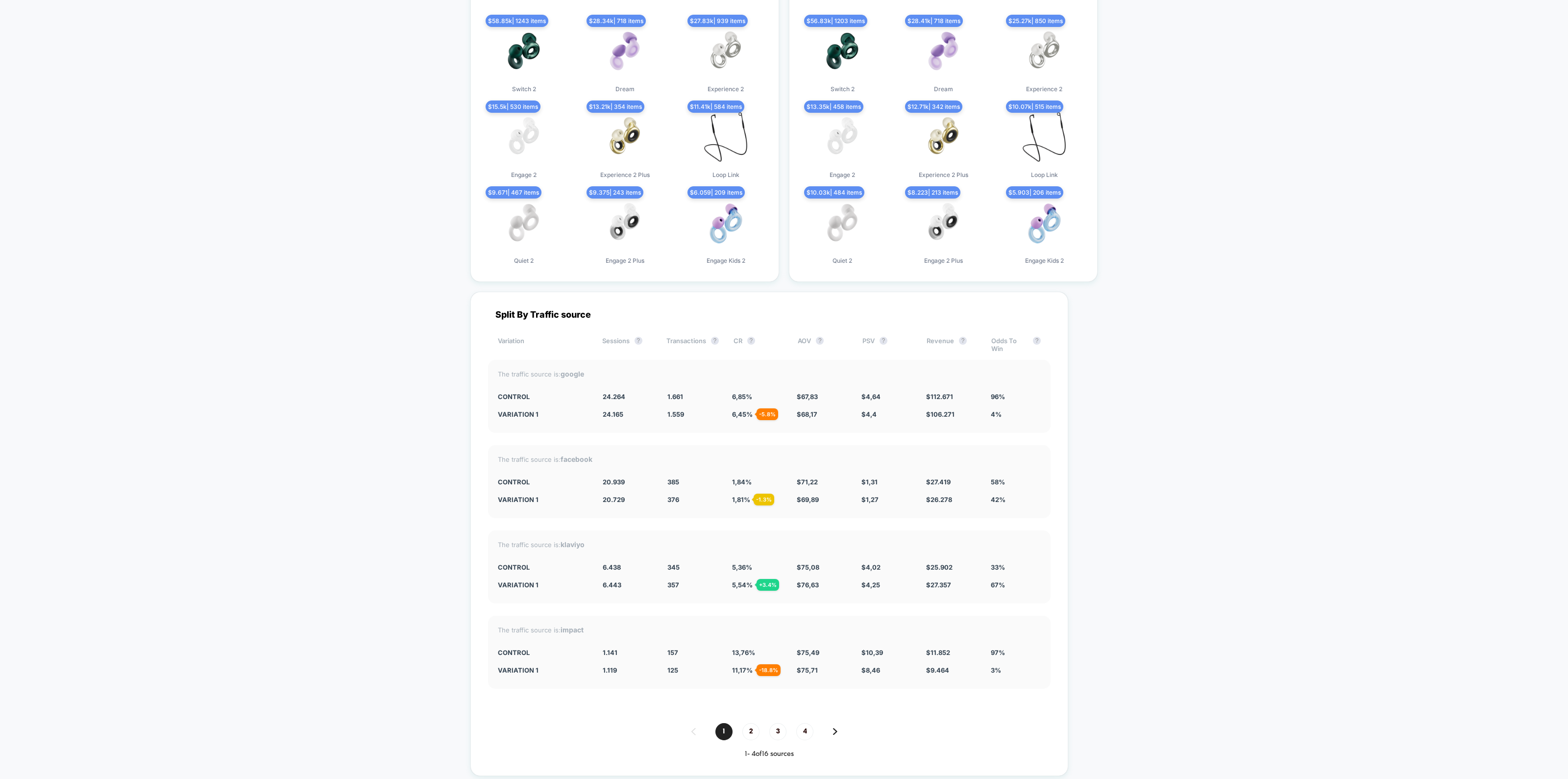
scroll to position [2818, 0]
